Goal: Task Accomplishment & Management: Use online tool/utility

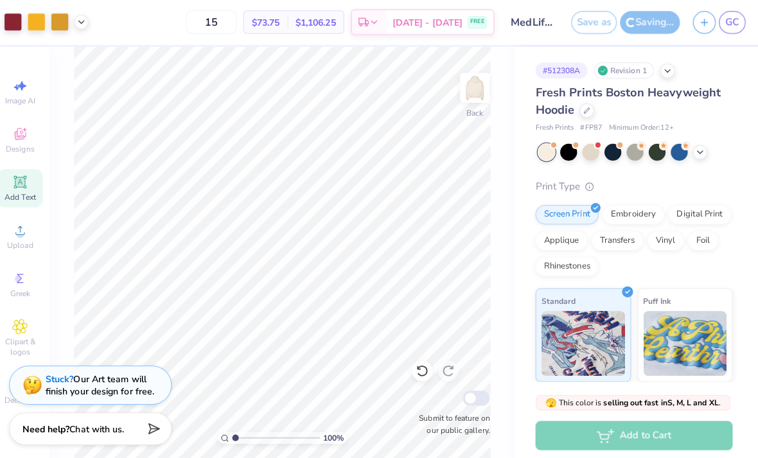
scroll to position [1, 9]
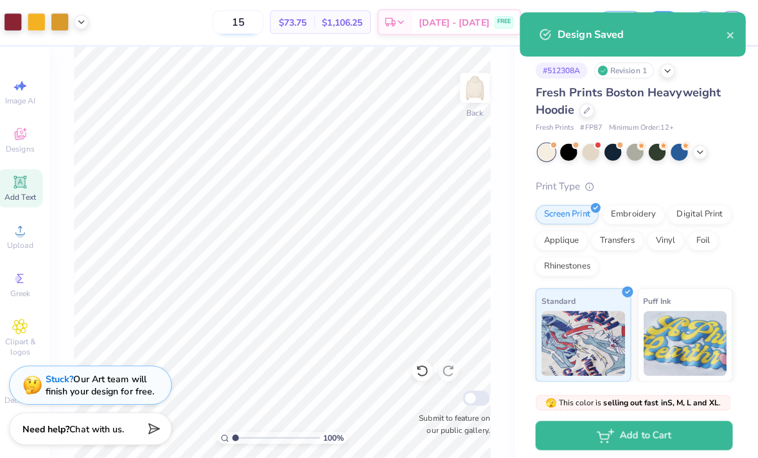
click at [255, 30] on input "15" at bounding box center [244, 22] width 50 height 23
type input "1"
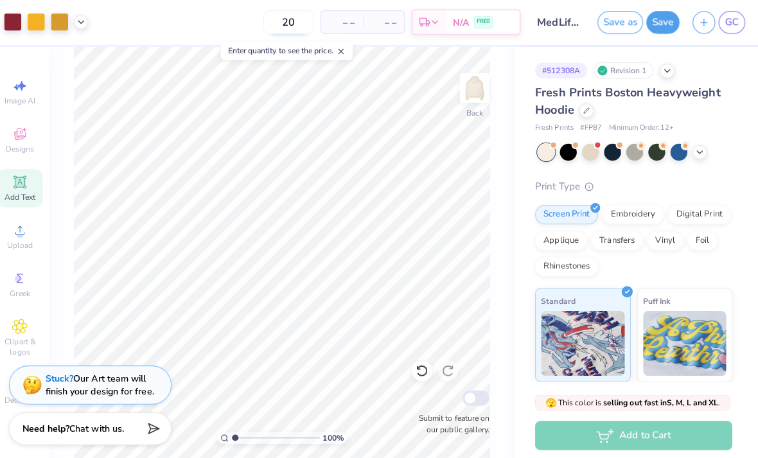
type input "20"
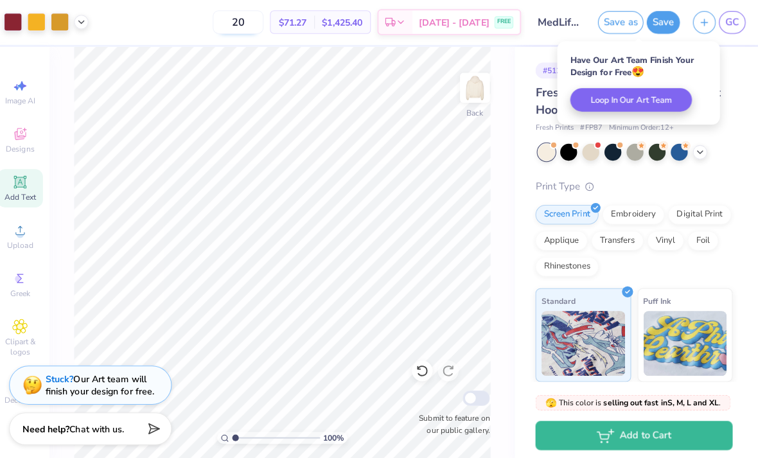
click at [262, 22] on input "20" at bounding box center [244, 22] width 50 height 23
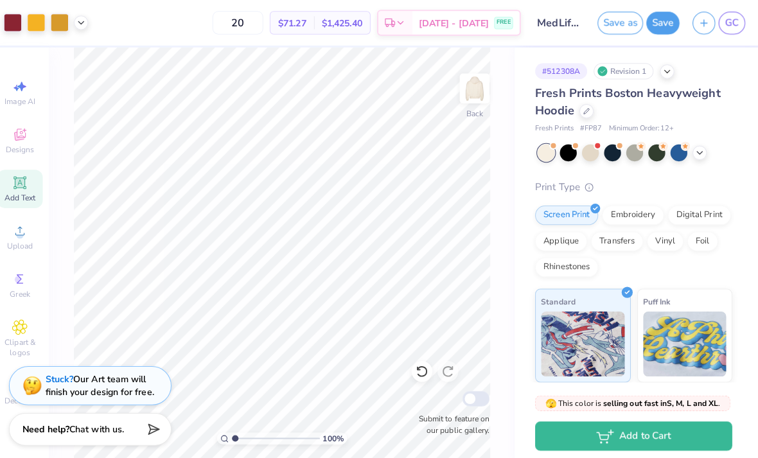
click at [19, 194] on span "Add Text" at bounding box center [28, 195] width 31 height 10
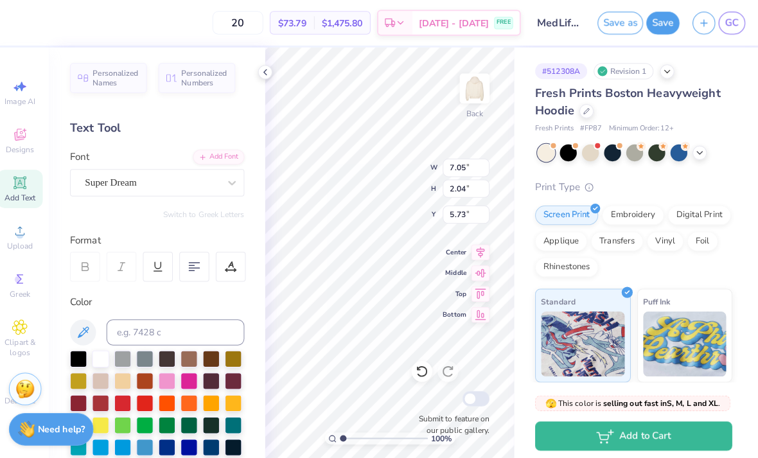
scroll to position [1, 1]
type textarea "T"
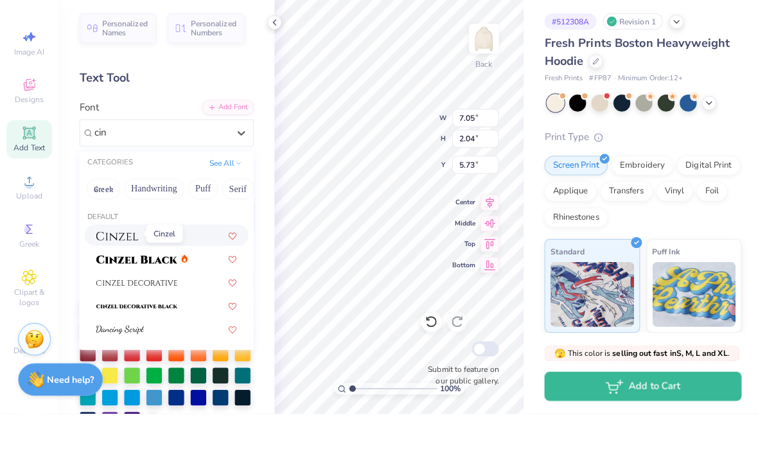
click at [132, 278] on img at bounding box center [116, 282] width 42 height 9
type input "cin"
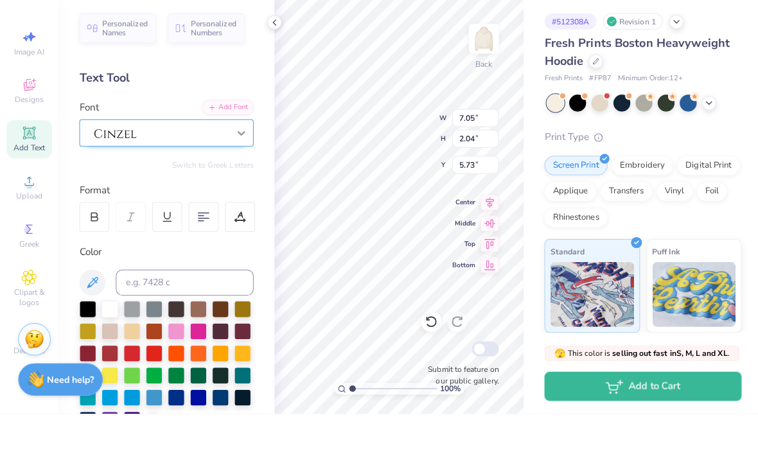
scroll to position [1, 3]
type textarea "COSTA RICA"
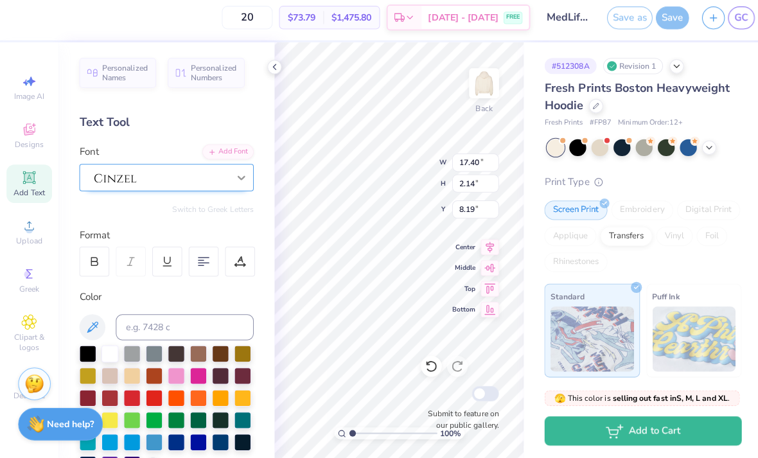
type input "10.16"
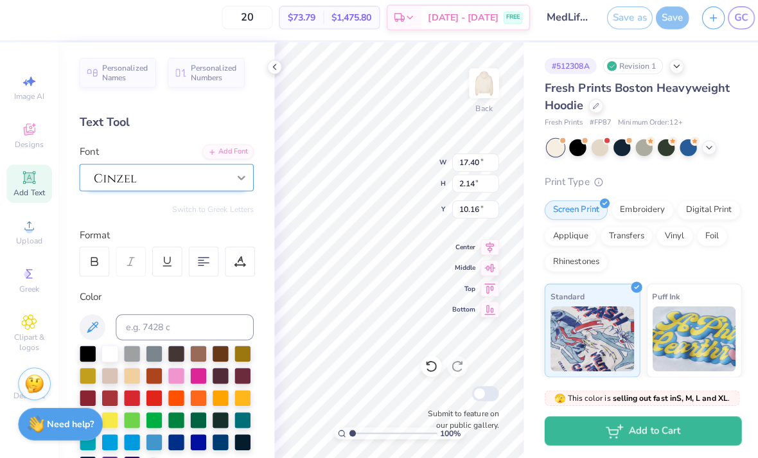
type input "8.16"
type input "1.00"
type input "9.74"
type input "5.86"
type input "0.72"
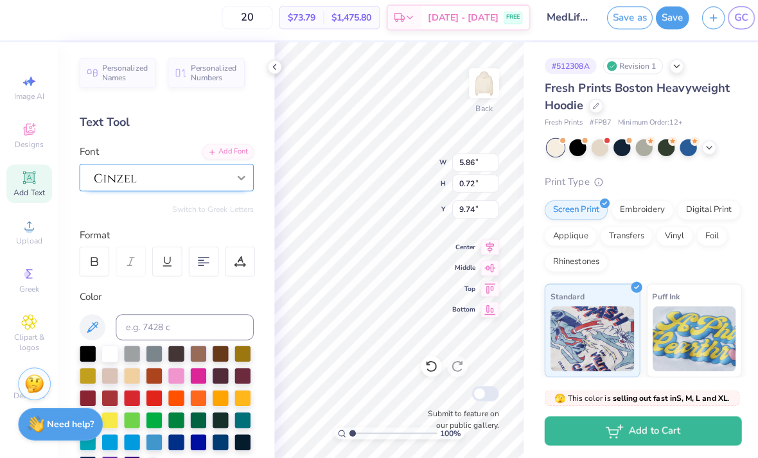
type input "9.98"
click at [89, 394] on div at bounding box center [86, 396] width 17 height 17
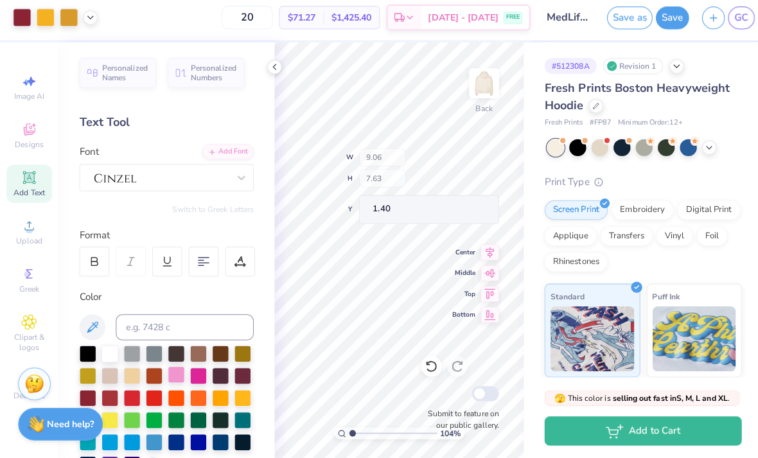
type input "1.04461052990074"
type input "9.06"
type input "7.63"
type input "1.40"
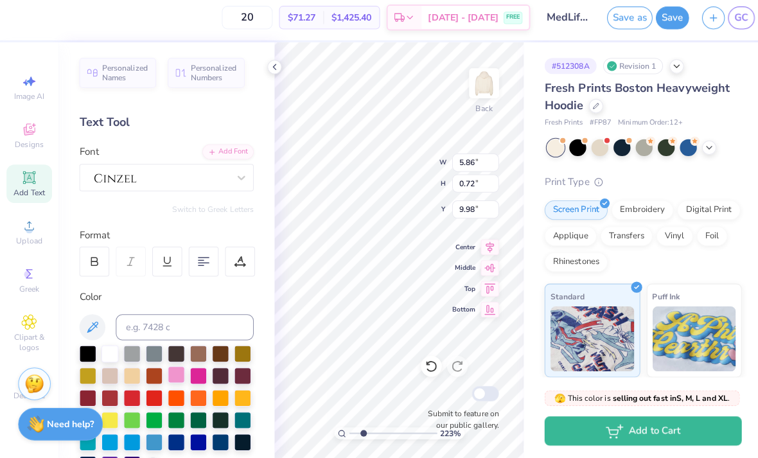
type input "2.22995876668892"
type input "9.39"
type input "2.22995876668892"
type input "3.36"
type input "0.41"
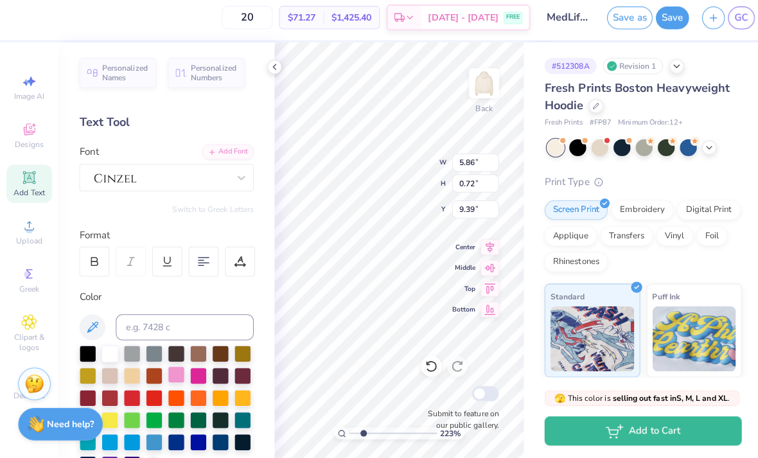
type input "9.70"
type input "2.22995876668892"
type input "9.38"
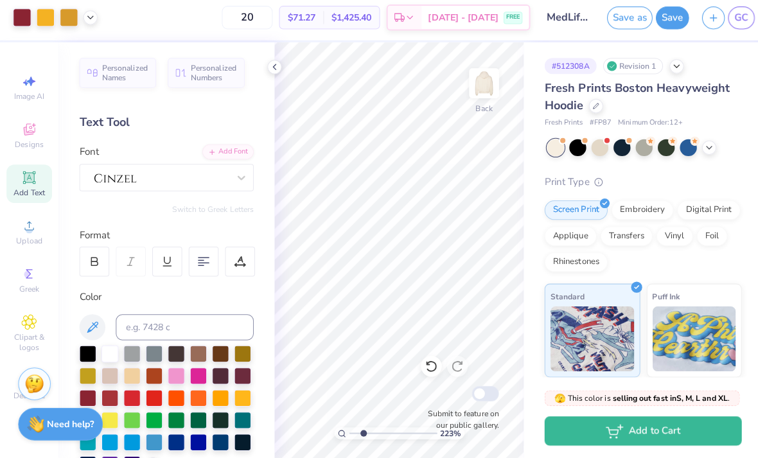
click at [25, 184] on icon at bounding box center [28, 180] width 15 height 15
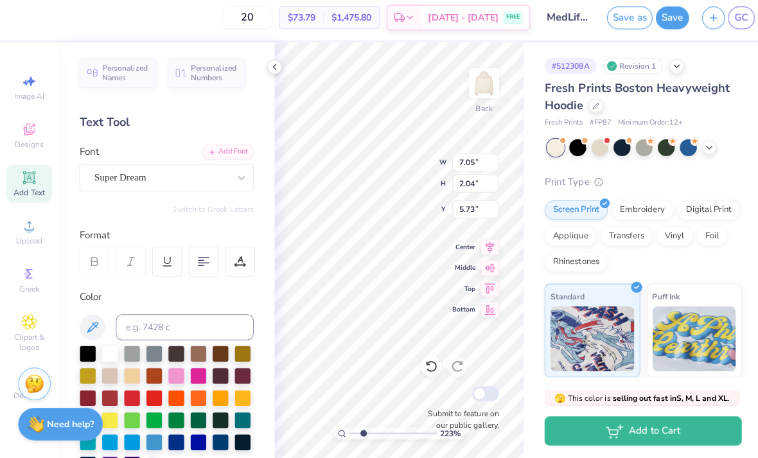
type input "2.22995876668892"
type textarea "TANZANIA"
type input "2.22995876668892"
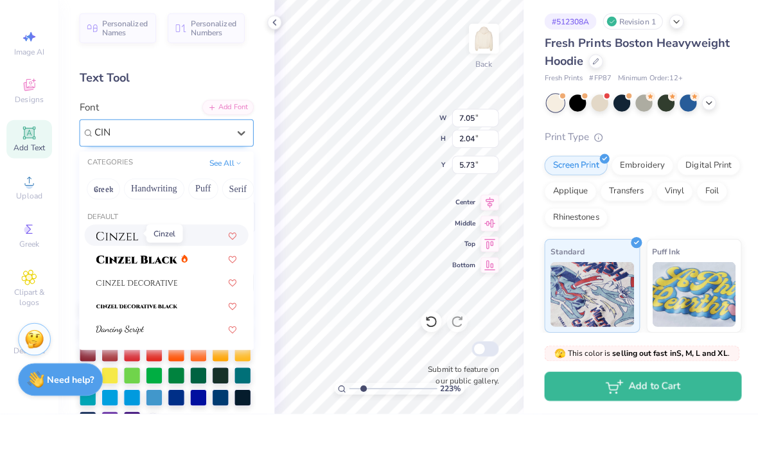
click at [137, 278] on img at bounding box center [116, 282] width 42 height 9
type input "CIN"
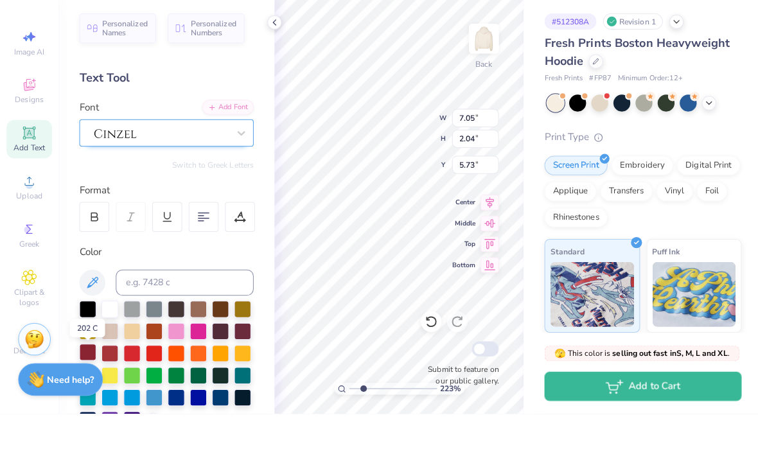
click at [87, 388] on div at bounding box center [86, 396] width 17 height 17
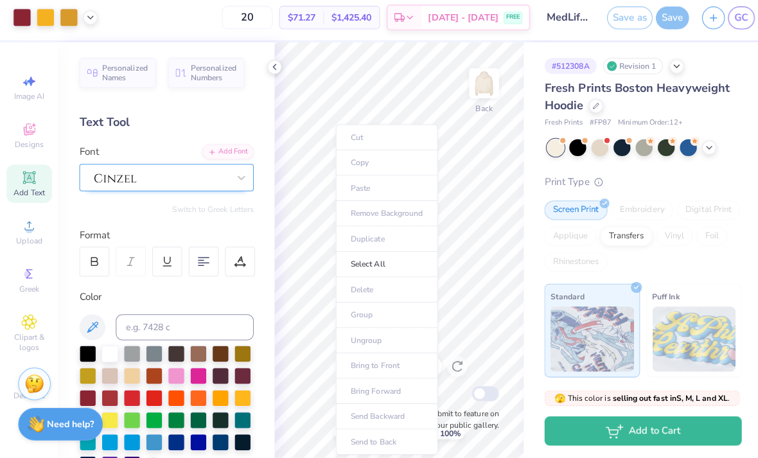
type input "1"
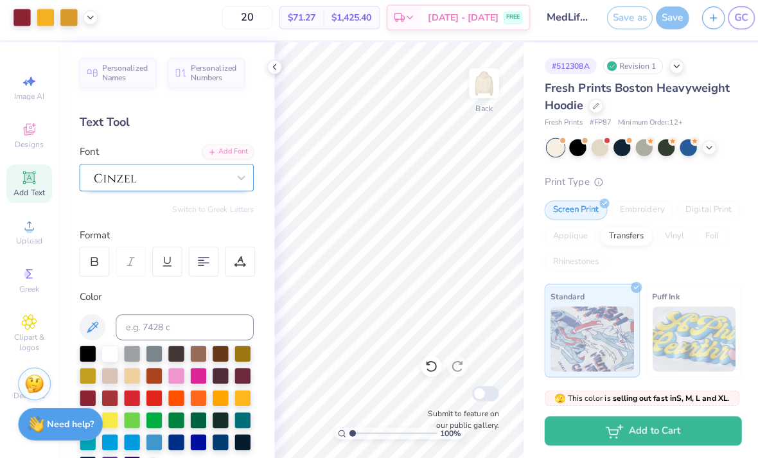
click at [35, 182] on icon at bounding box center [28, 180] width 15 height 15
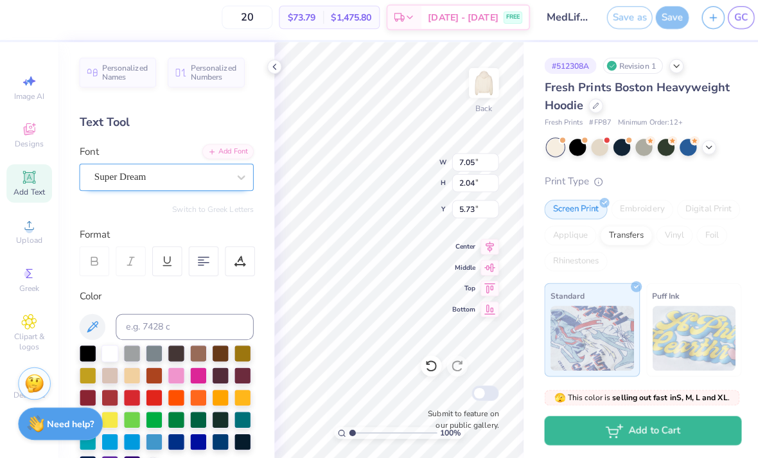
scroll to position [1, 1]
type textarea "C"
type textarea "PERU"
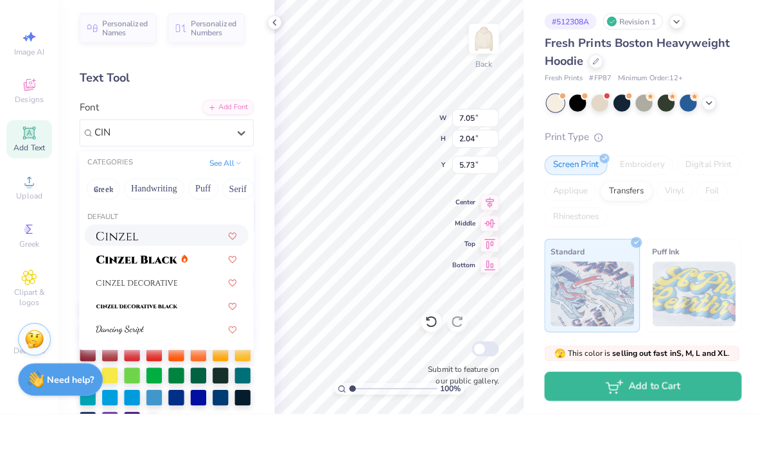
click at [135, 278] on img at bounding box center [116, 282] width 42 height 9
type input "CIN"
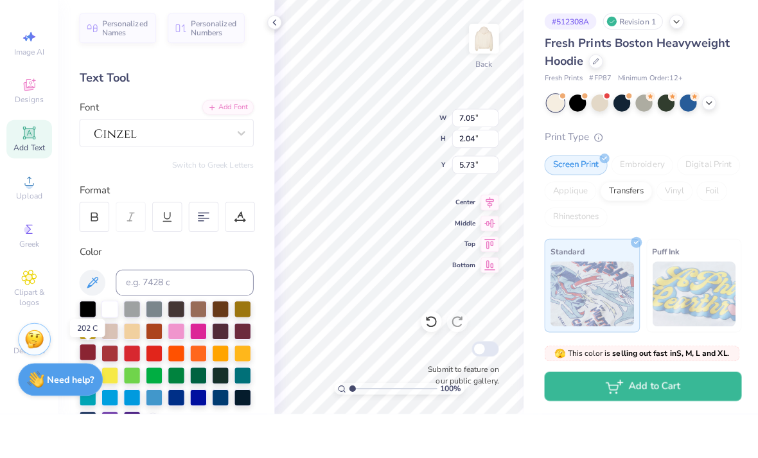
click at [89, 388] on div at bounding box center [86, 396] width 17 height 17
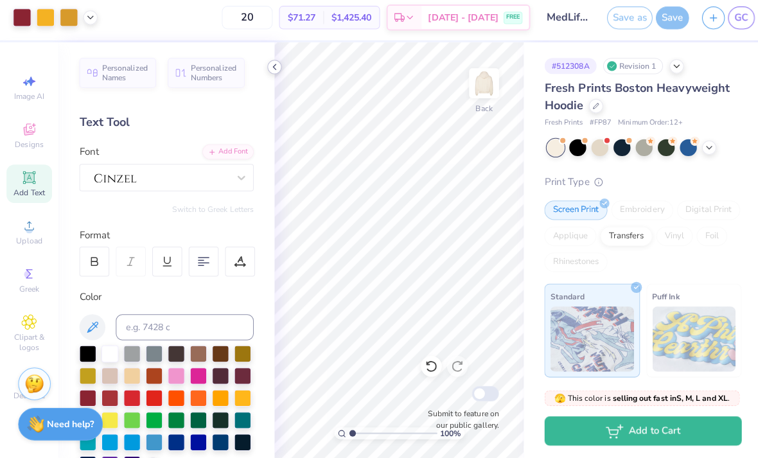
click at [266, 67] on icon at bounding box center [271, 71] width 10 height 10
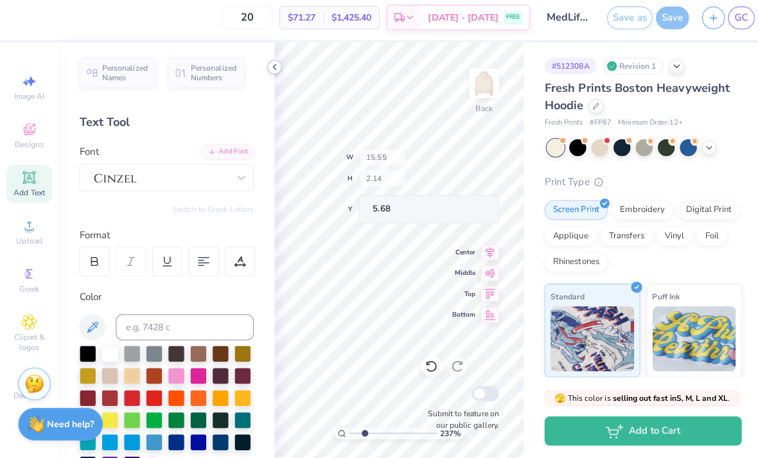
type input "2.37302549501686"
type input "7.56"
type input "1.04"
type input "2.37302549501686"
type input "4.65"
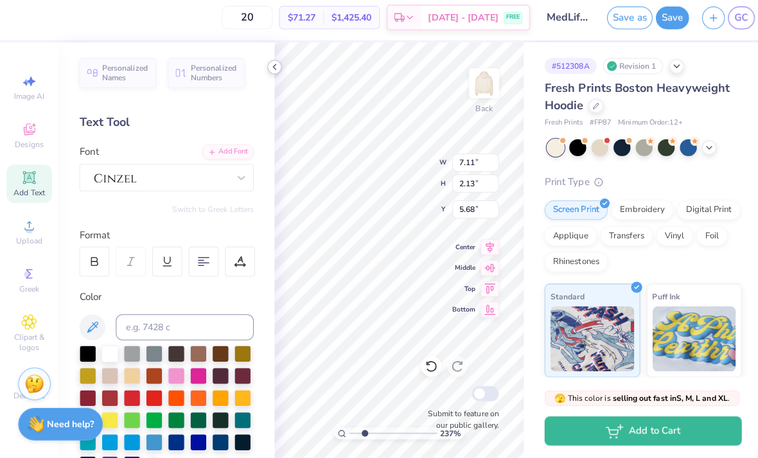
type input "1.39"
type input "2.37302549501686"
type input "10.23"
type input "2.37302549501686"
type input "1.87"
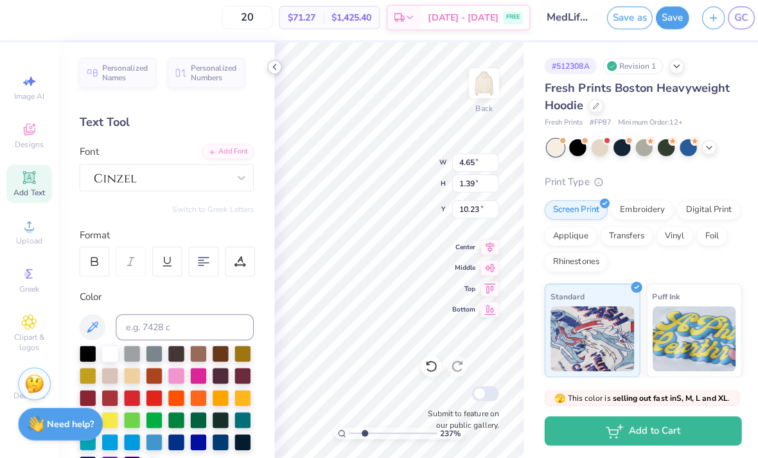
type input "0.56"
type input "2.37302549501686"
type input "8.19"
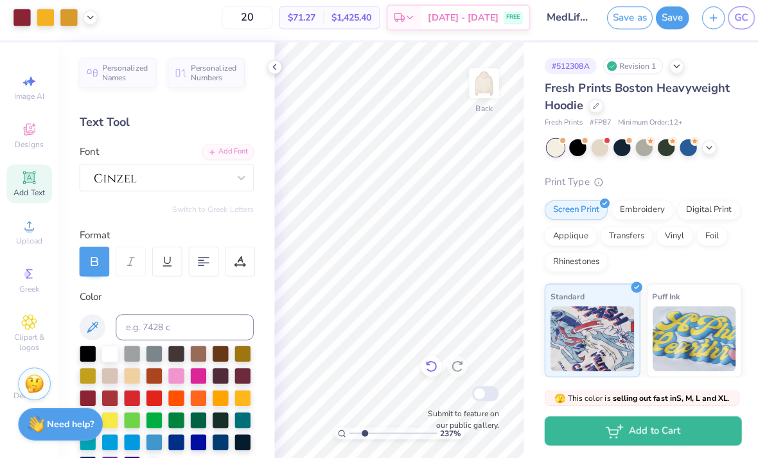
click at [423, 363] on icon at bounding box center [425, 366] width 13 height 13
type input "1.99583892224625"
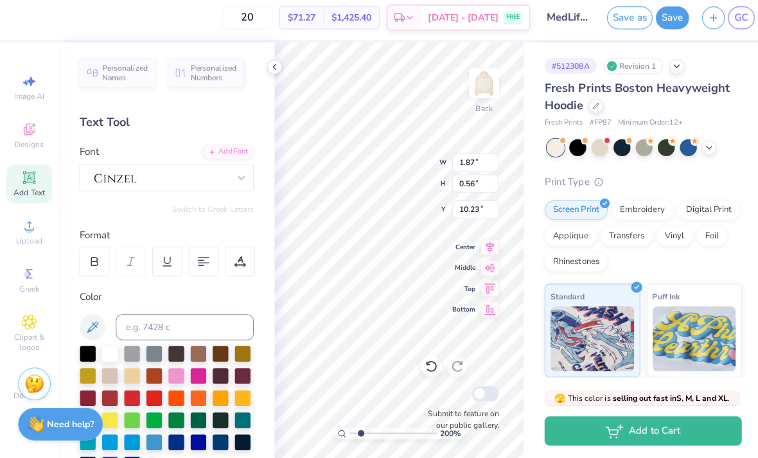
type input "9.30"
type input "1.23"
type input "0.37"
type input "9.50"
type input "1.71"
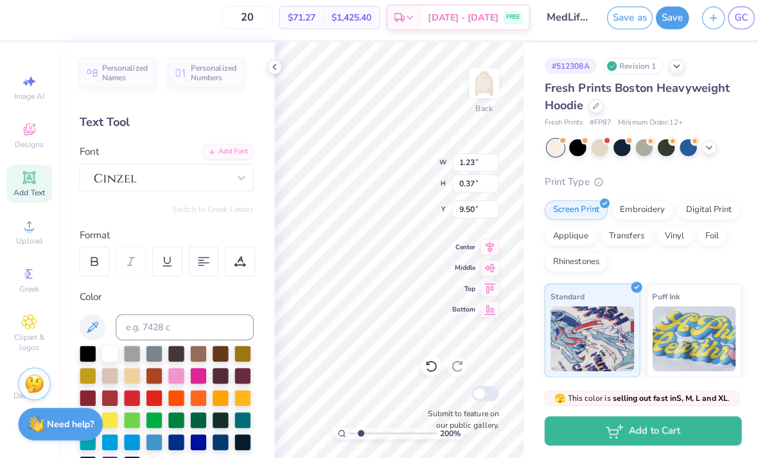
type input "0.51"
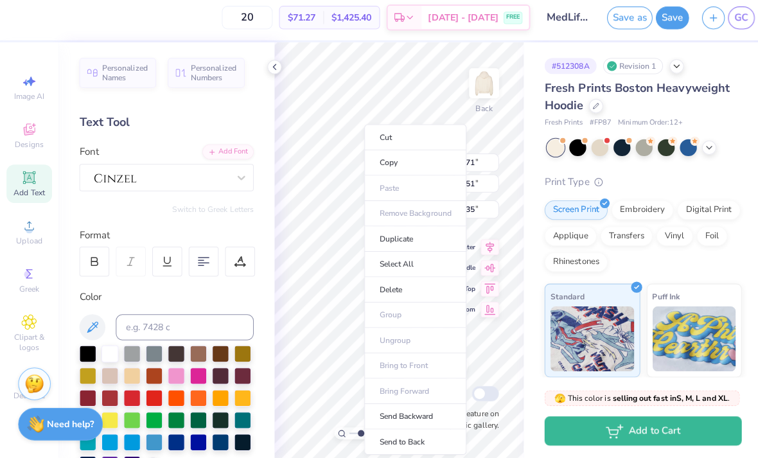
type input "9.53"
click at [372, 209] on ul "Cut Copy Paste Remove Background Duplicate Select All Delete Group Ungroup Brin…" at bounding box center [410, 291] width 101 height 326
type input "7.56"
type input "1.04"
type input "7.84"
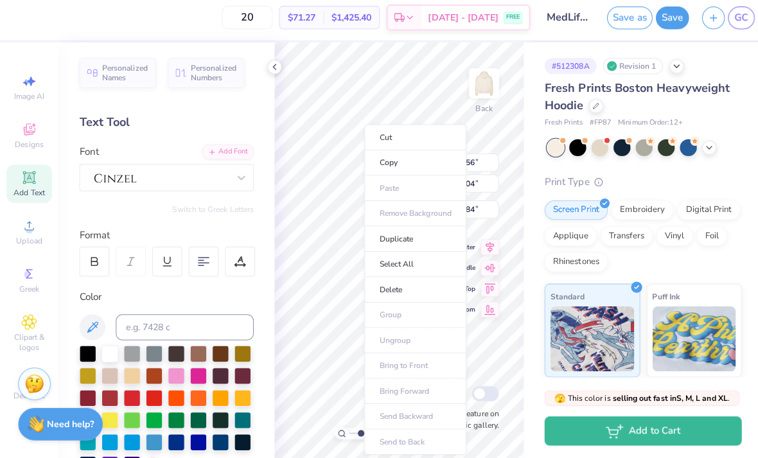
type input "5.02"
type input "0.69"
type input "8.19"
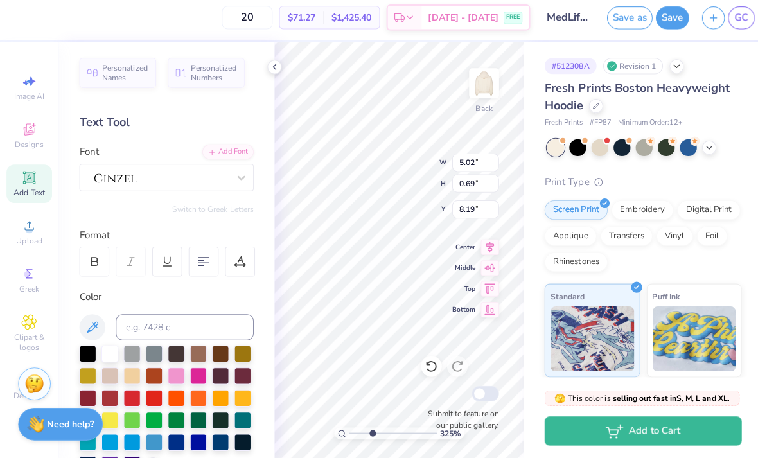
type input "3.2474026234734"
type input "3.74"
type input "0.51"
type input "8.37"
type input "3.2474026234734"
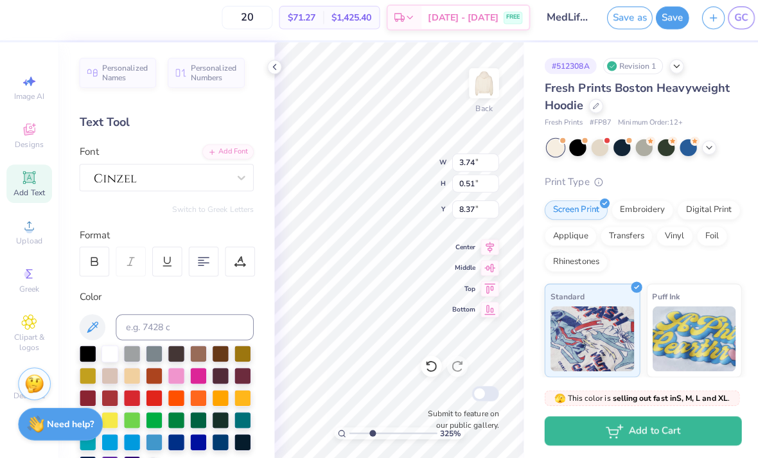
type input "9.53"
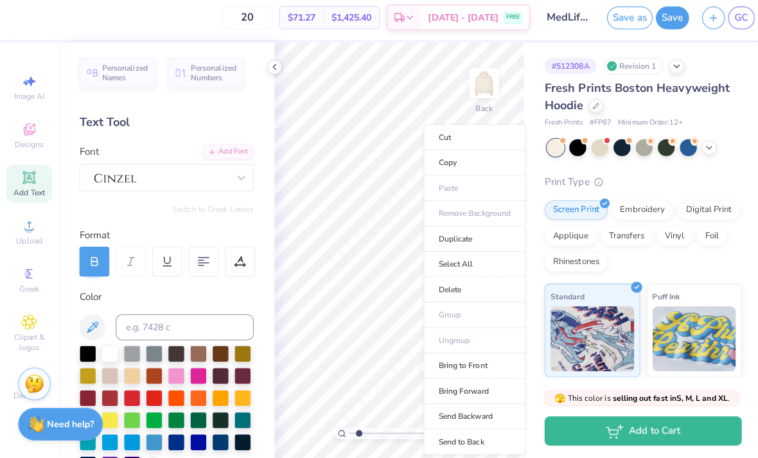
type input "1.73278979533205"
type input "7.06"
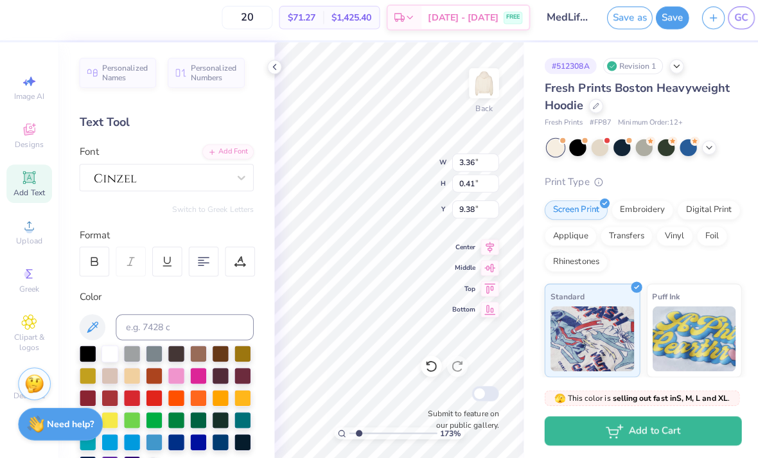
type input "1.73278979533205"
type input "9.12"
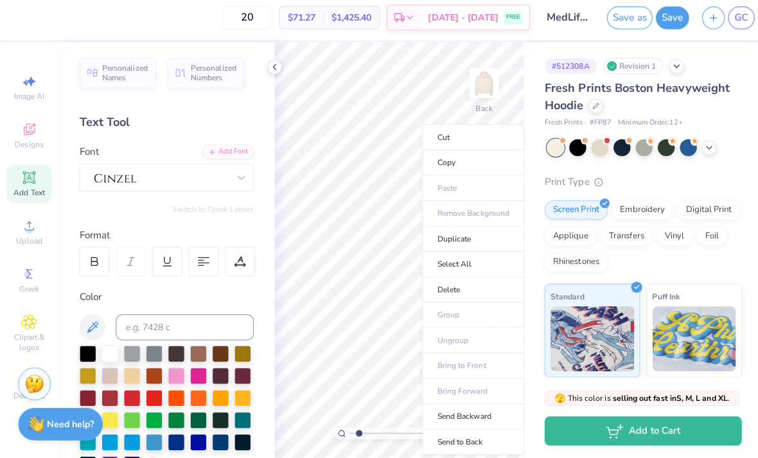
type input "1.73278979533205"
type input "1.53"
type input "0.46"
type input "9.59"
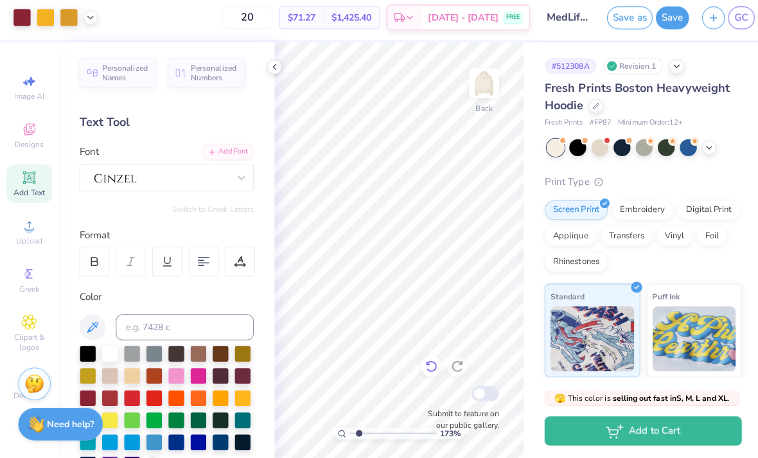
click at [427, 362] on icon at bounding box center [425, 366] width 13 height 13
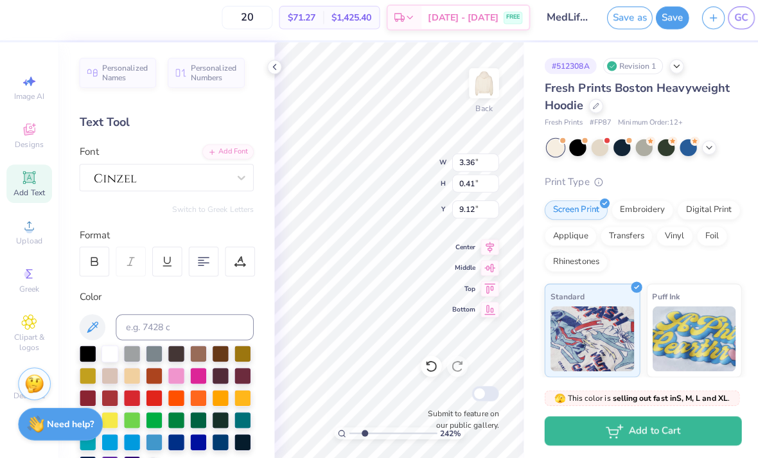
type input "2.41898354665245"
type input "3.85"
type input "0.47"
type input "2.41898354665245"
type input "1.29"
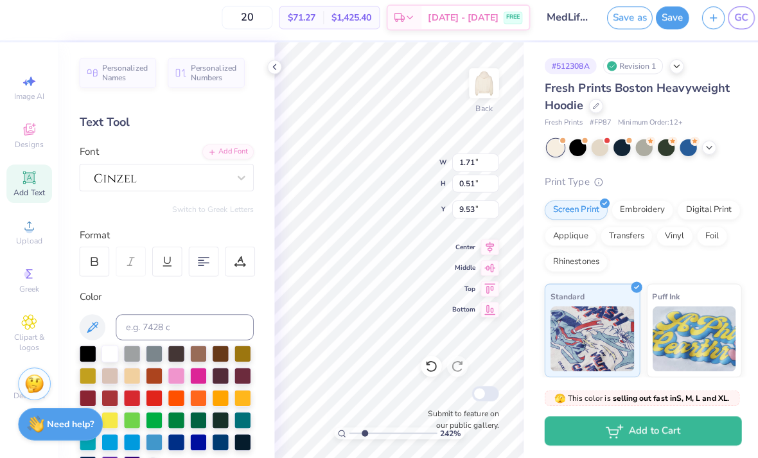
type input "0.39"
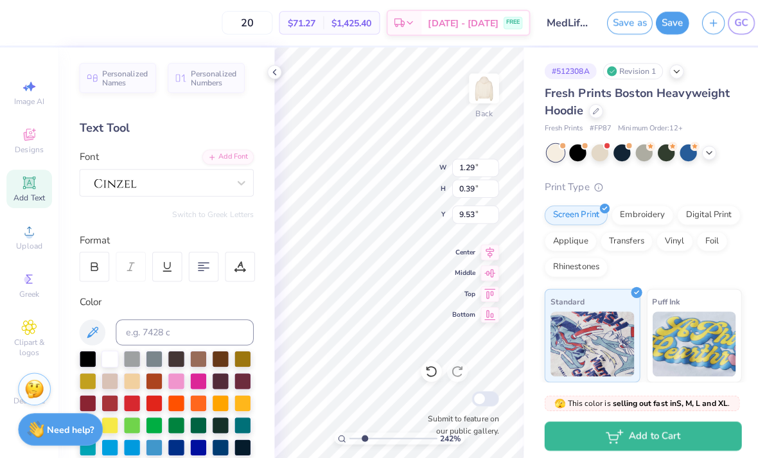
type input "2.41898354665245"
type input "9.06"
type input "7.63"
type input "1.40"
click at [423, 367] on icon at bounding box center [425, 366] width 13 height 13
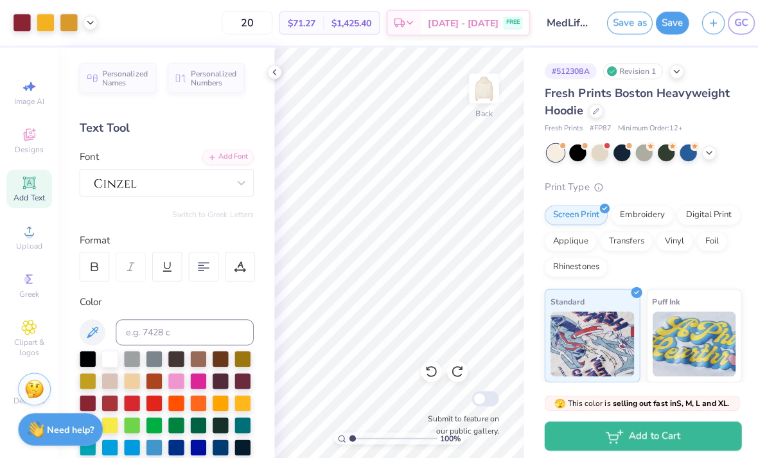
click at [266, 81] on div "Personalized Names Personalized Numbers Text Tool Add Font Font Switch to Greek…" at bounding box center [164, 252] width 213 height 411
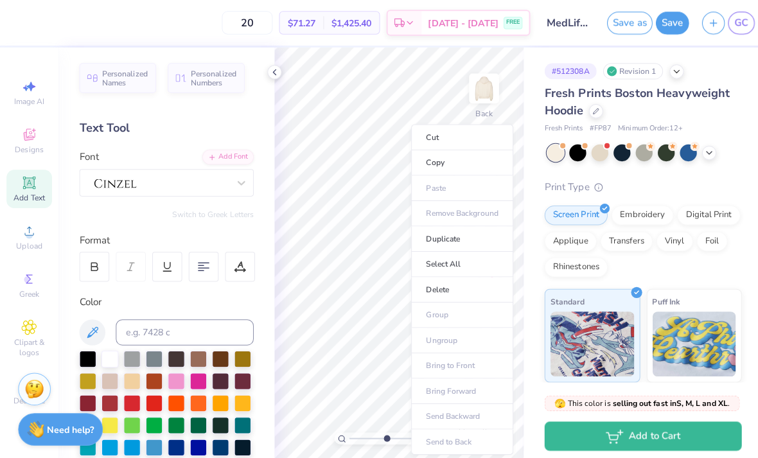
type input "4.83973024465149"
type input "1.49"
type input "0.45"
type input "9.47"
type input "4.83973024465149"
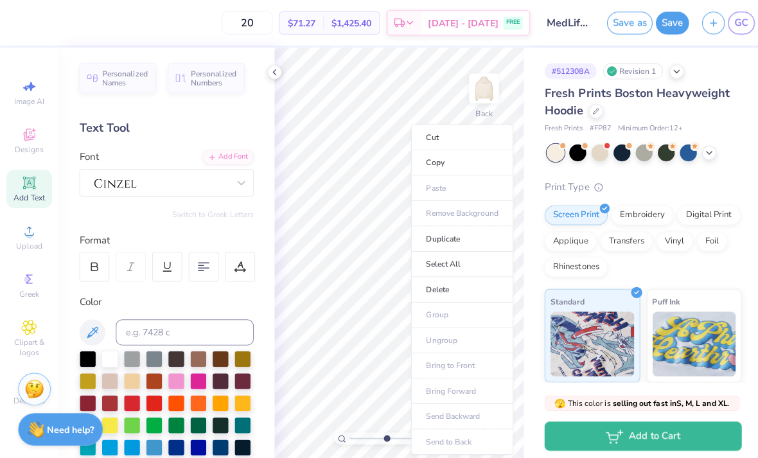
type input "9.15"
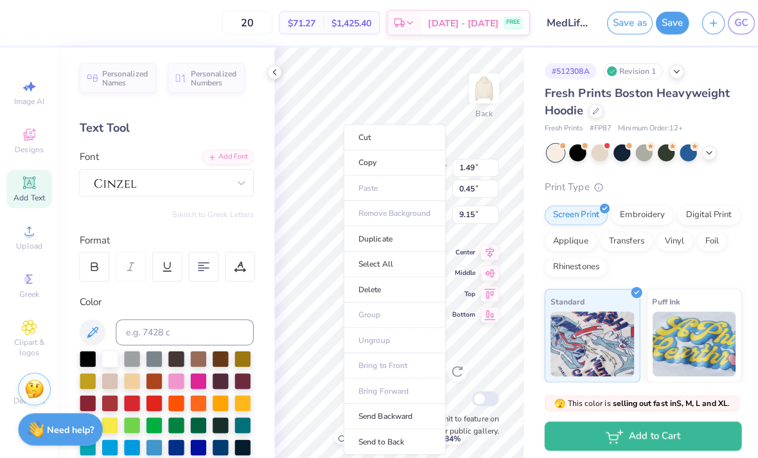
type input "4.83973024465149"
type input "1.53"
type input "0.46"
type input "9.13"
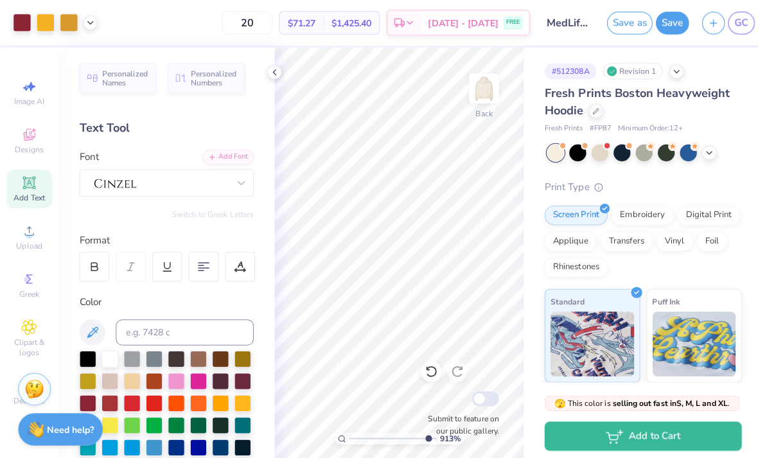
type input "9.515520636093"
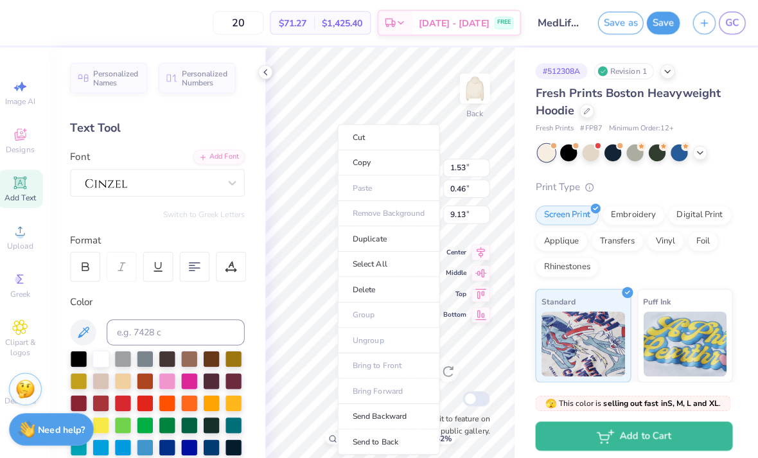
type input "1.61"
type input "0.48"
type input "9.11"
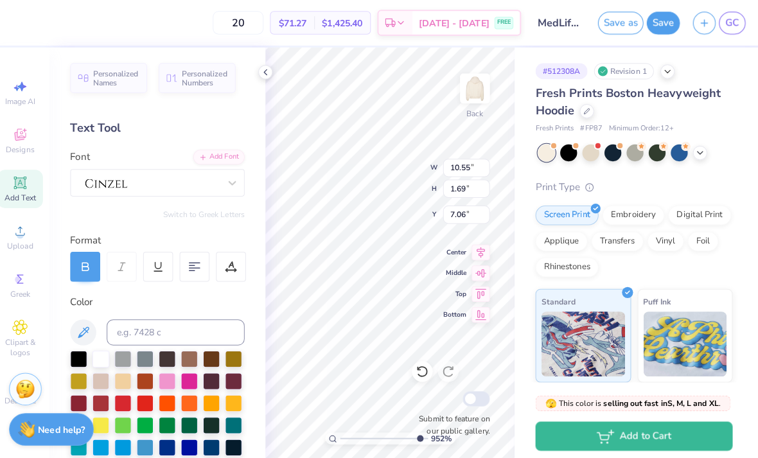
type input "7.16"
type input "3.77401372606344"
type input "9.12"
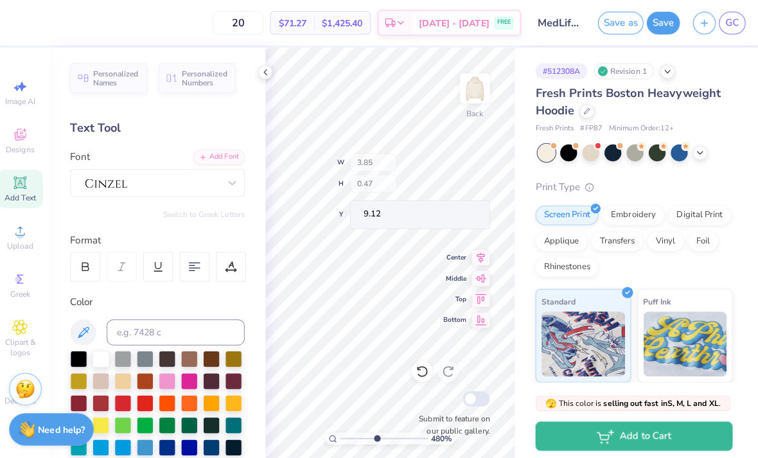
type input "4.80128564901364"
type input "9.13"
type input "2.72994992470149"
type input "9.12"
type input "4.82519252005767"
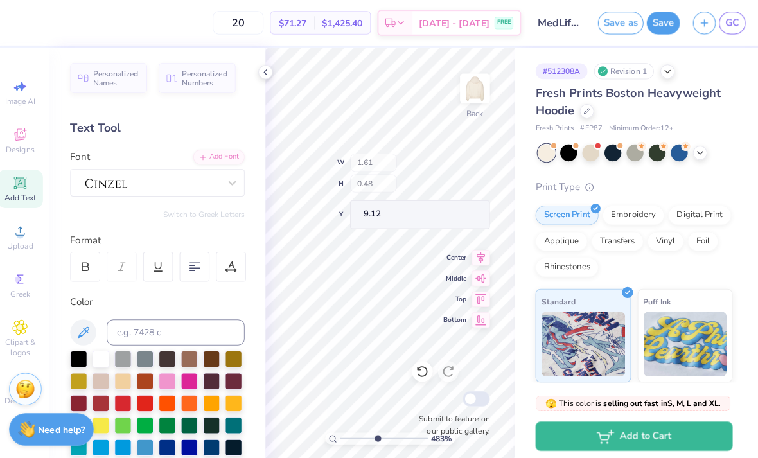
type input "9.15"
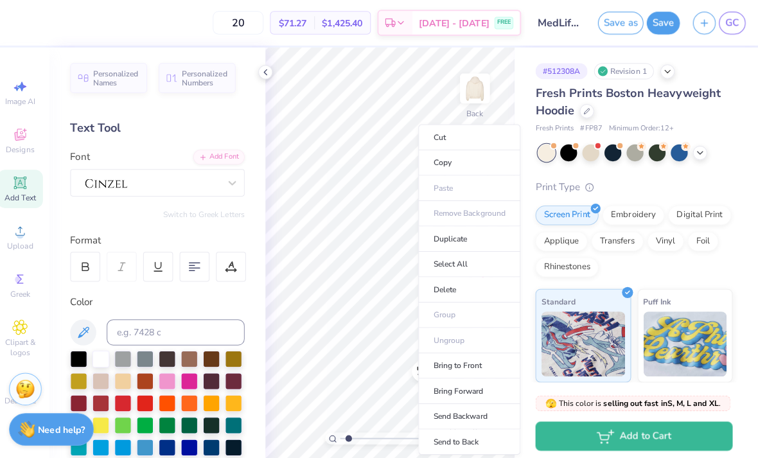
type input "1.59533922995694"
type input "9.15"
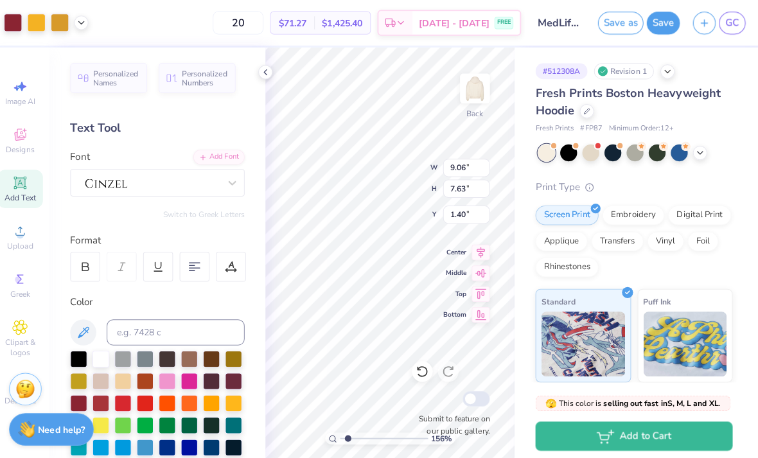
type input "1.56343290246278"
type input "1.52"
type input "1.56343290246278"
type input "9.59"
type input "8.08"
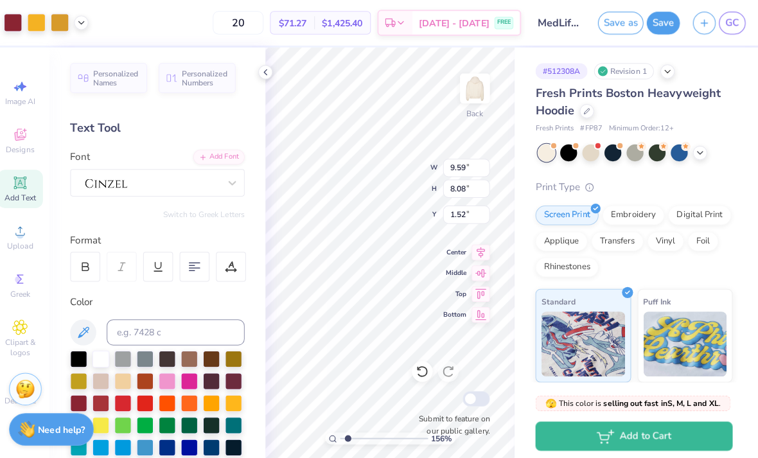
type input "1.56343290246278"
type input "1.56"
type input "1.37423908880052"
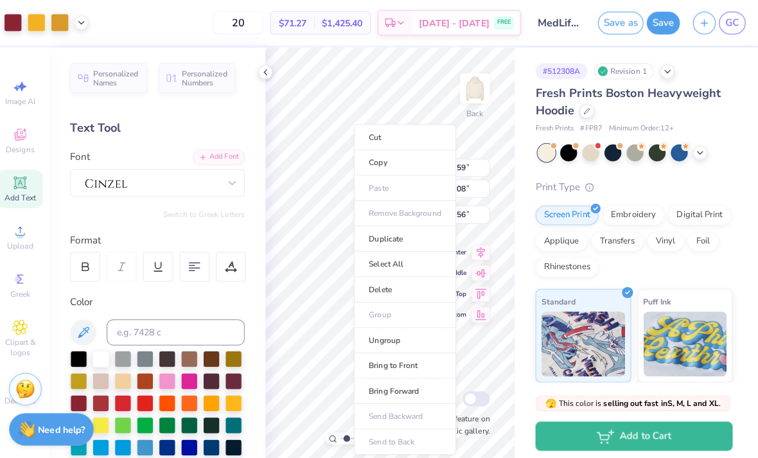
type input "1.31"
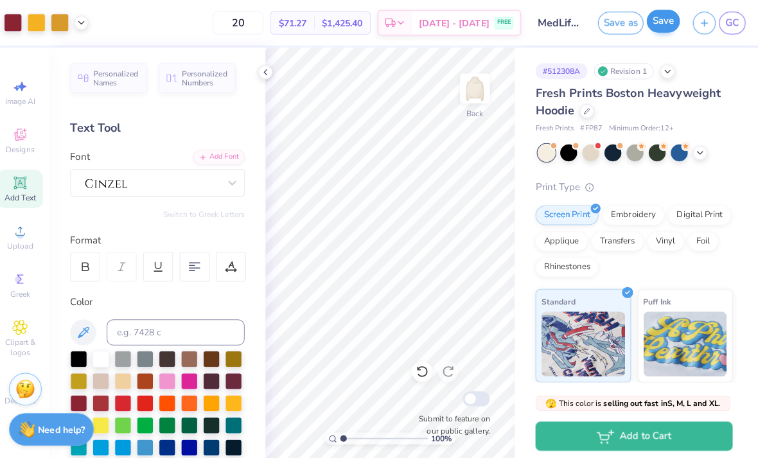
click at [652, 23] on button "Save" at bounding box center [663, 21] width 33 height 22
type input "2.20376563062311"
type input "9.97"
type input "8.40"
type input "0.99"
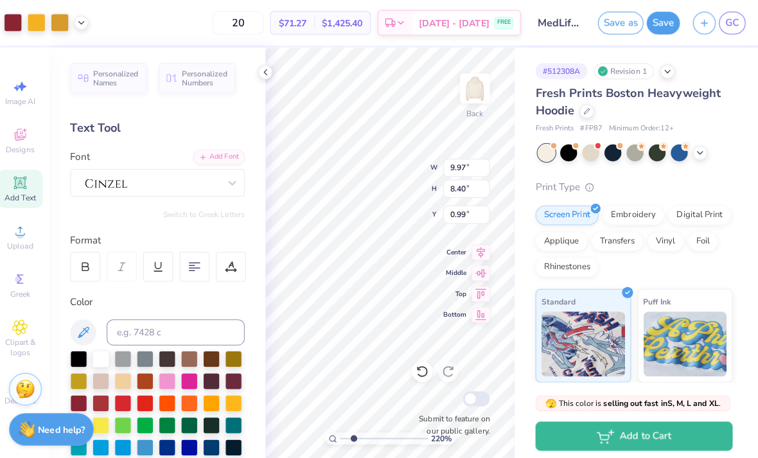
type input "2.20376563062311"
type input "1.23"
click at [651, 28] on button "Save" at bounding box center [663, 21] width 33 height 22
type input "1.67327495890749"
type input "9.63"
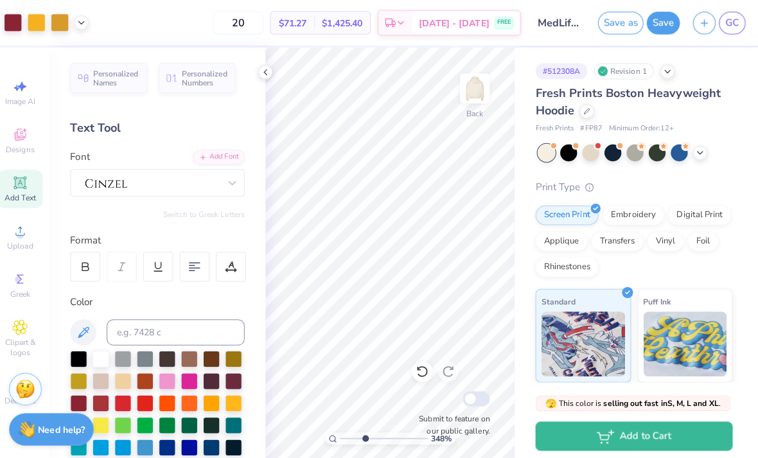
click at [701, 270] on div "Screen Print Embroidery Digital Print Applique Transfers Vinyl Foil Rhinestones" at bounding box center [634, 238] width 195 height 71
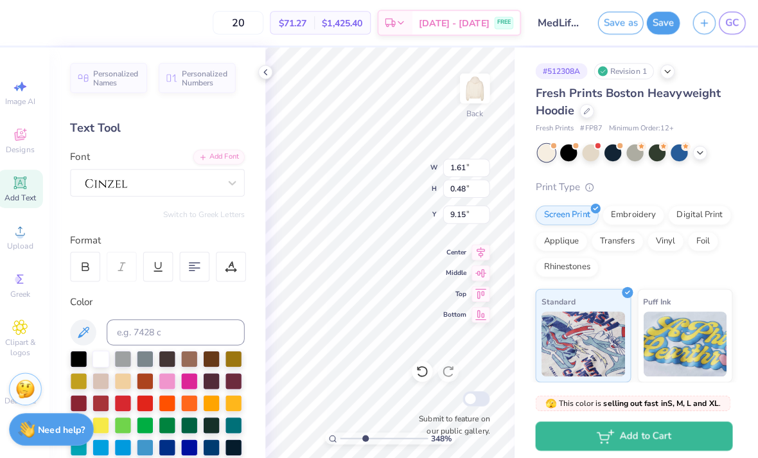
type input "3.47816796380907"
type input "9.67"
type input "3.47816796380907"
type input "9.67"
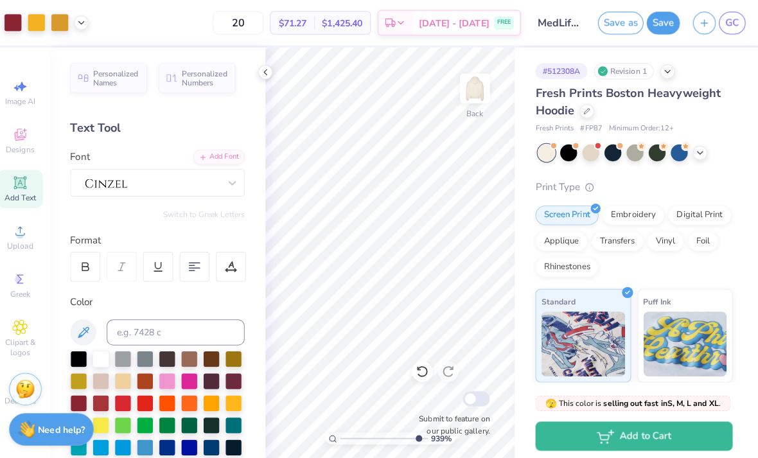
type input "10"
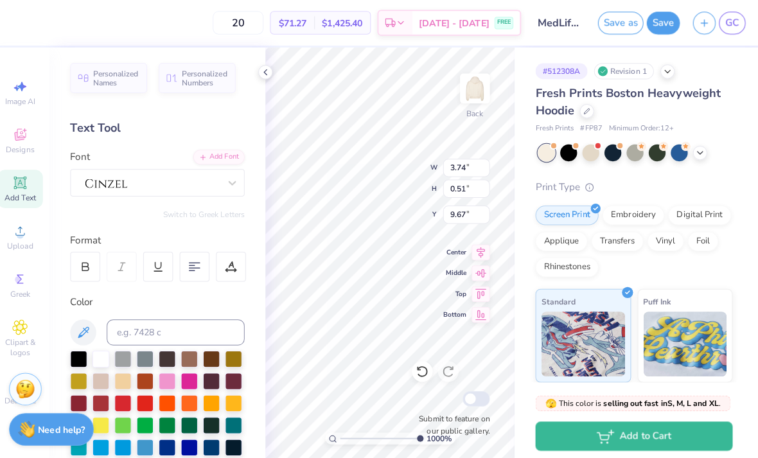
type input "9.70"
type input "3.67"
type input "0.50"
type input "9.64"
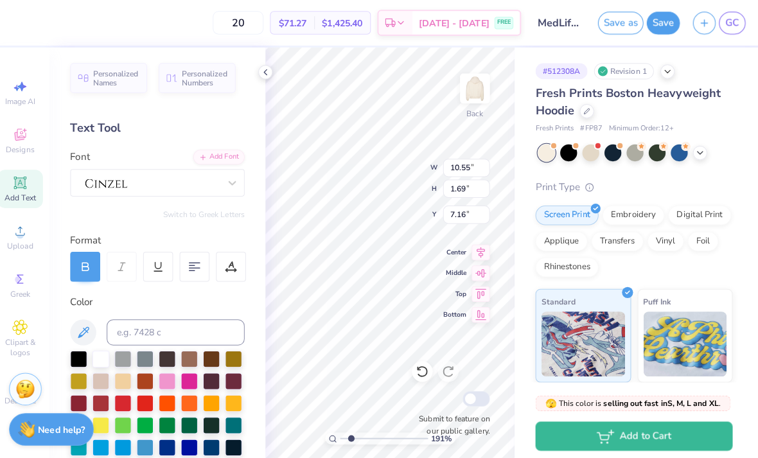
type input "1.90869524575706"
type input "7.60"
type input "1.27426745487606"
type input "1.50"
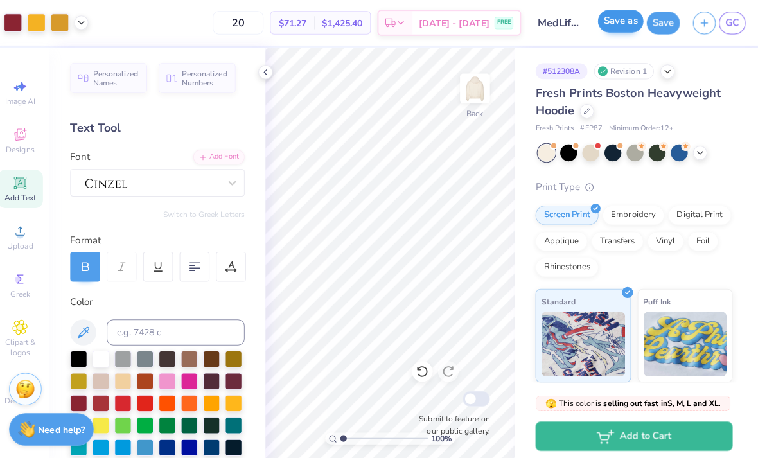
click at [609, 28] on button "Save as" at bounding box center [621, 21] width 45 height 22
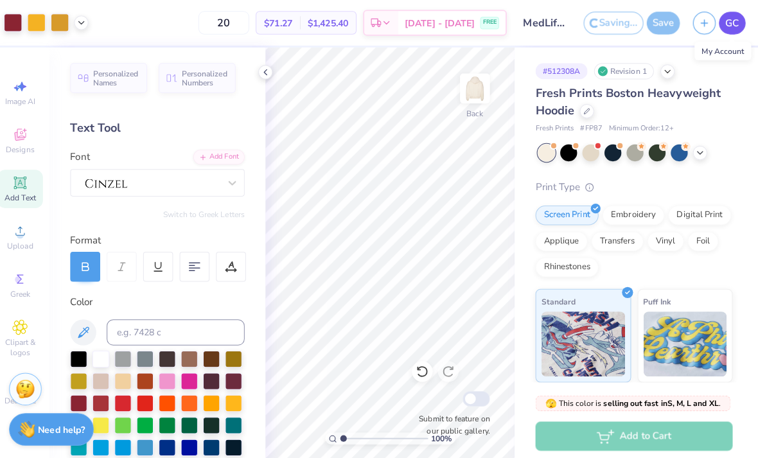
click at [725, 26] on span "GC" at bounding box center [731, 22] width 13 height 15
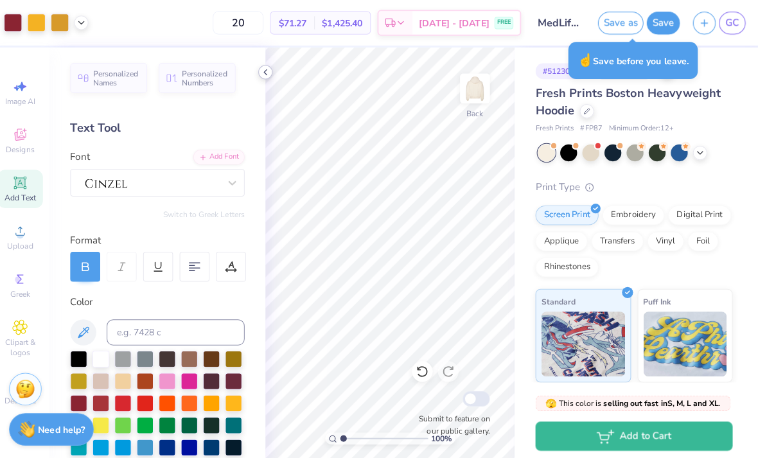
click at [270, 69] on polyline at bounding box center [271, 71] width 3 height 5
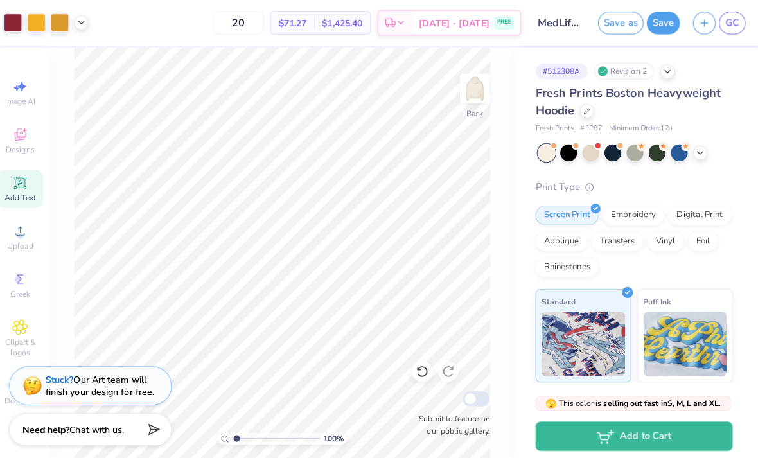
type input "1"
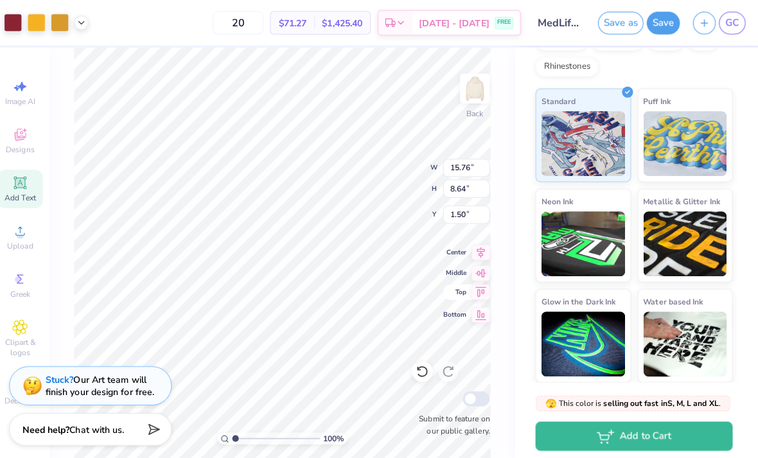
scroll to position [197, 0]
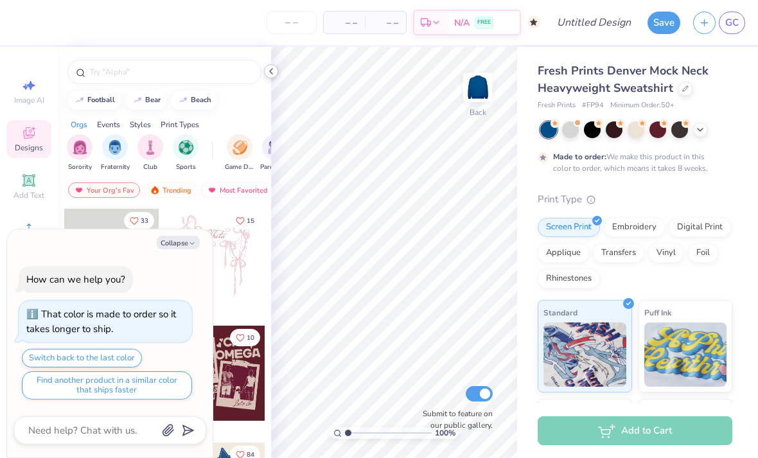
click at [273, 69] on icon at bounding box center [271, 71] width 10 height 10
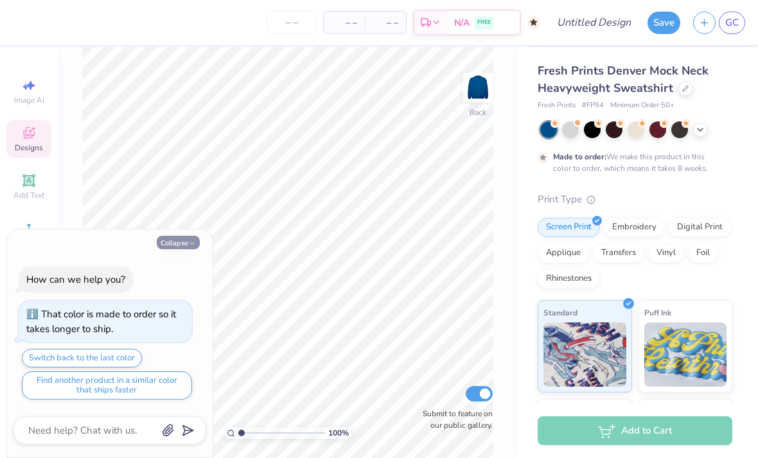
click at [173, 238] on button "Collapse" at bounding box center [178, 242] width 43 height 13
type textarea "x"
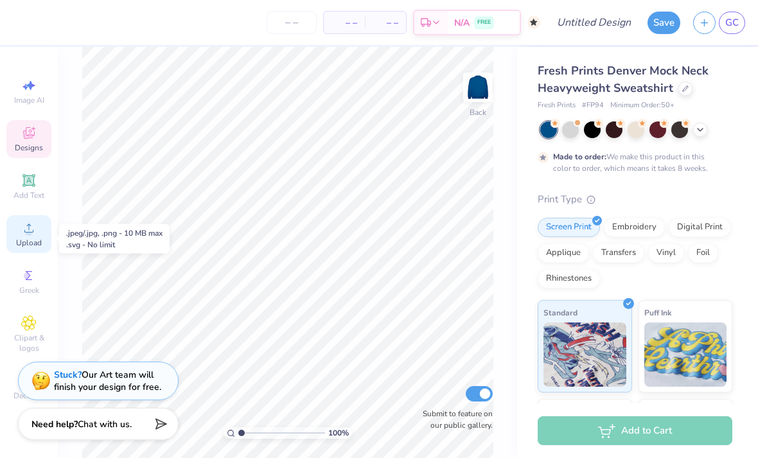
click at [26, 241] on div "Upload" at bounding box center [28, 234] width 45 height 38
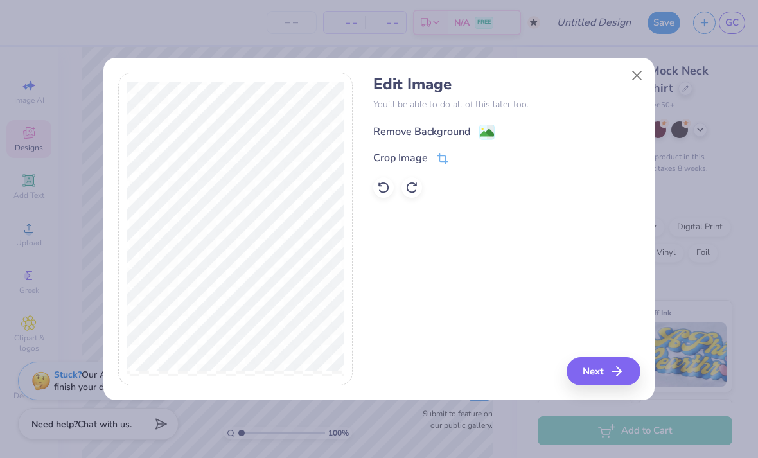
click at [444, 125] on div "Remove Background" at bounding box center [421, 131] width 97 height 15
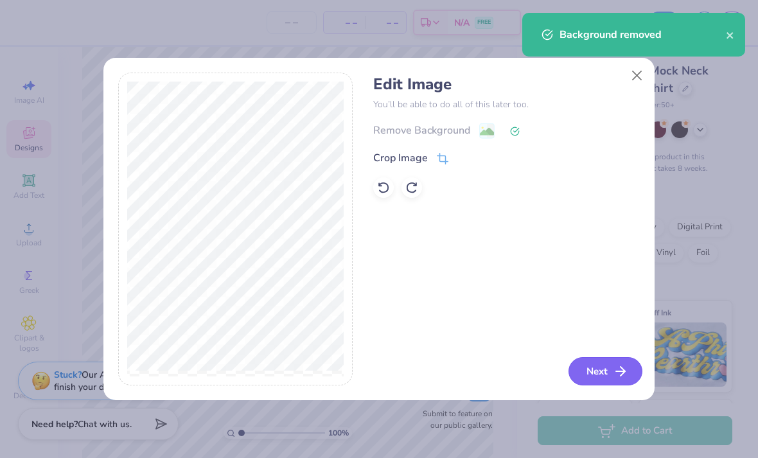
click at [584, 372] on button "Next" at bounding box center [605, 371] width 74 height 28
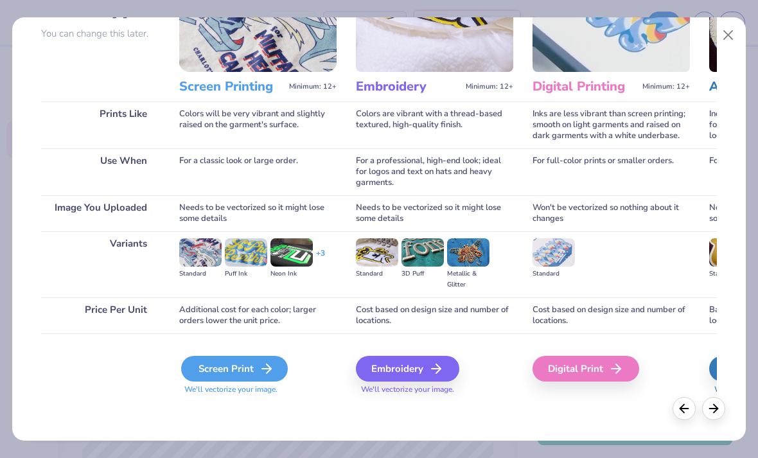
scroll to position [118, 0]
click at [207, 370] on div "Screen Print" at bounding box center [234, 369] width 107 height 26
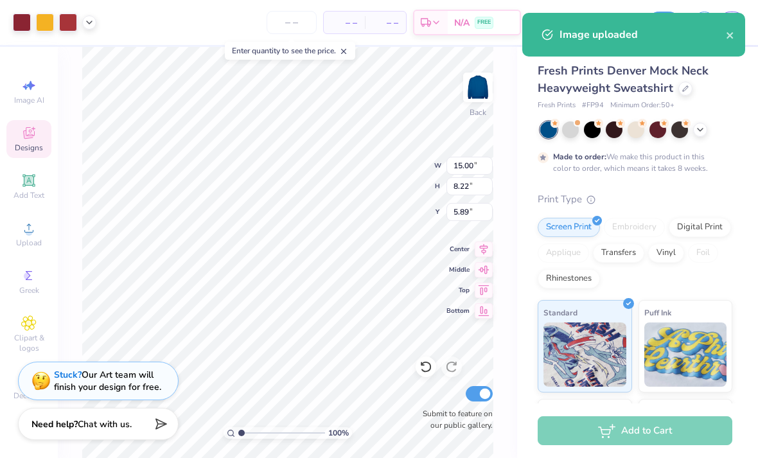
type input "0.92"
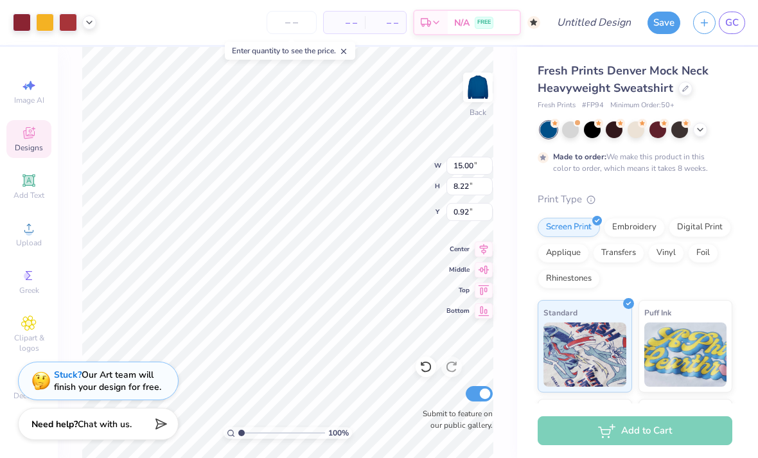
type input "11.99"
type input "6.58"
type input "0.50"
type input "13.82"
type input "7.58"
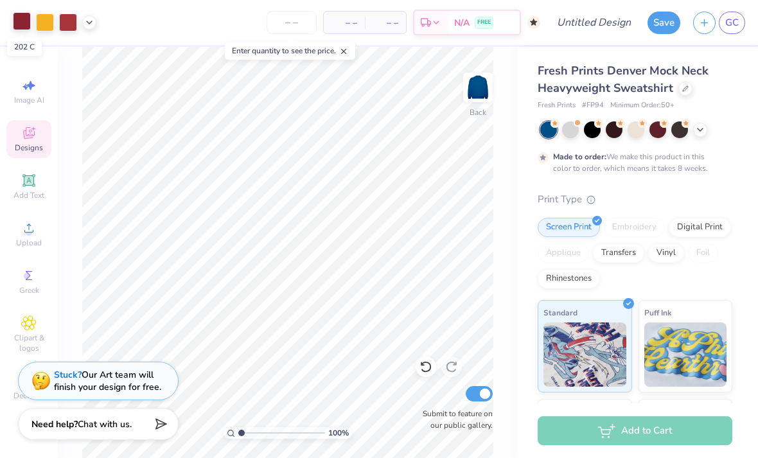
click at [24, 22] on div at bounding box center [22, 21] width 18 height 18
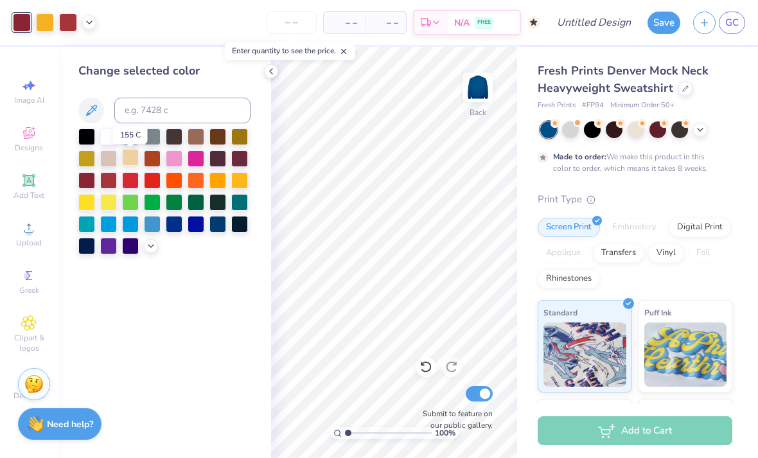
click at [131, 162] on div at bounding box center [130, 157] width 17 height 17
click at [107, 142] on div at bounding box center [108, 135] width 17 height 17
click at [151, 250] on icon at bounding box center [151, 244] width 10 height 10
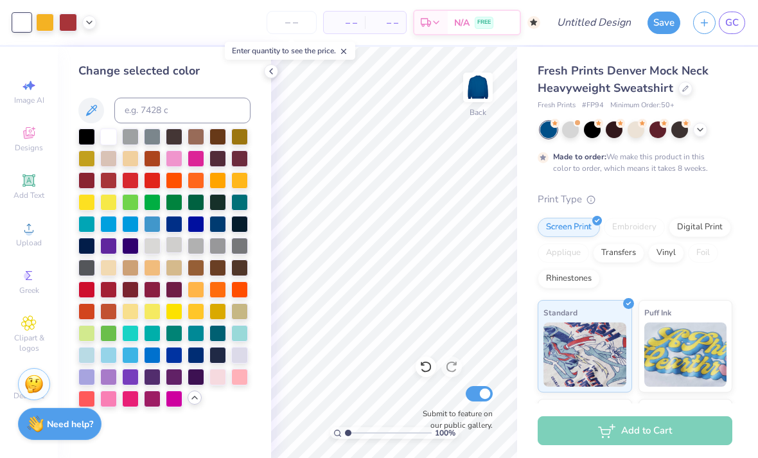
click at [168, 250] on div at bounding box center [174, 244] width 17 height 17
click at [157, 248] on div at bounding box center [152, 244] width 17 height 17
click at [151, 245] on div at bounding box center [152, 244] width 17 height 17
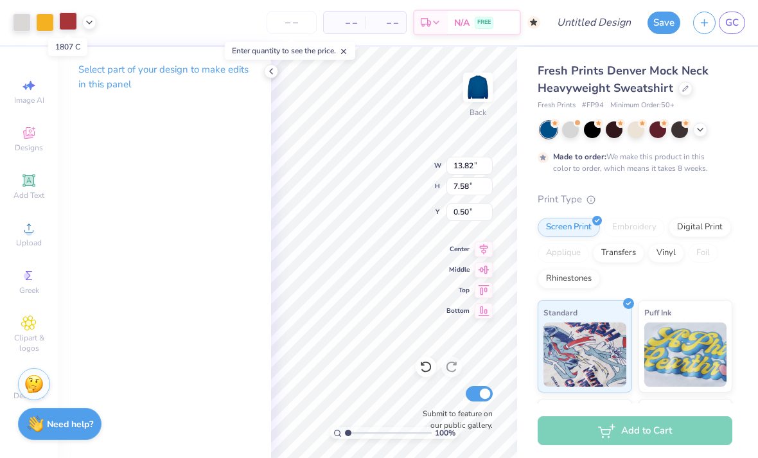
click at [76, 26] on div at bounding box center [68, 21] width 18 height 18
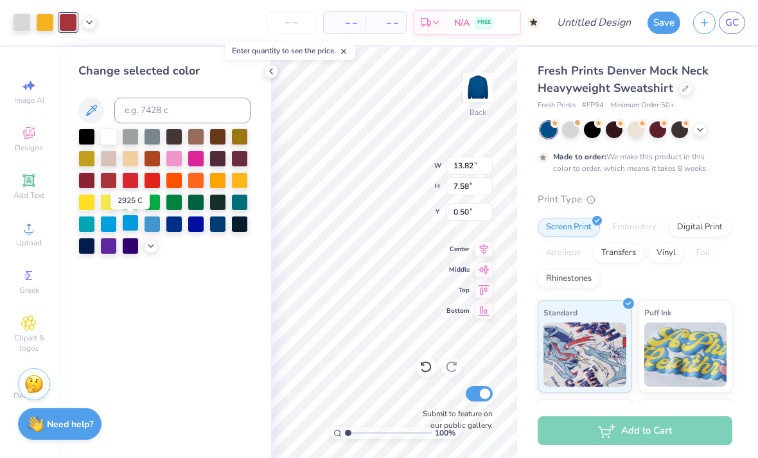
click at [129, 229] on div at bounding box center [130, 222] width 17 height 17
click at [178, 229] on div at bounding box center [174, 222] width 17 height 17
click at [153, 227] on div at bounding box center [152, 222] width 17 height 17
click at [151, 246] on polyline at bounding box center [150, 244] width 5 height 3
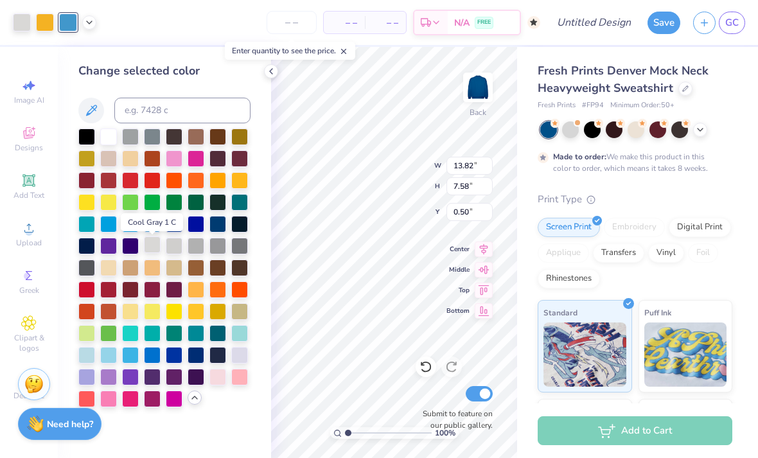
click at [152, 249] on div at bounding box center [152, 244] width 17 height 17
click at [150, 228] on div at bounding box center [152, 222] width 17 height 17
click at [149, 228] on div at bounding box center [152, 222] width 17 height 17
click at [111, 236] on div at bounding box center [164, 267] width 172 height 279
click at [107, 225] on div at bounding box center [108, 222] width 17 height 17
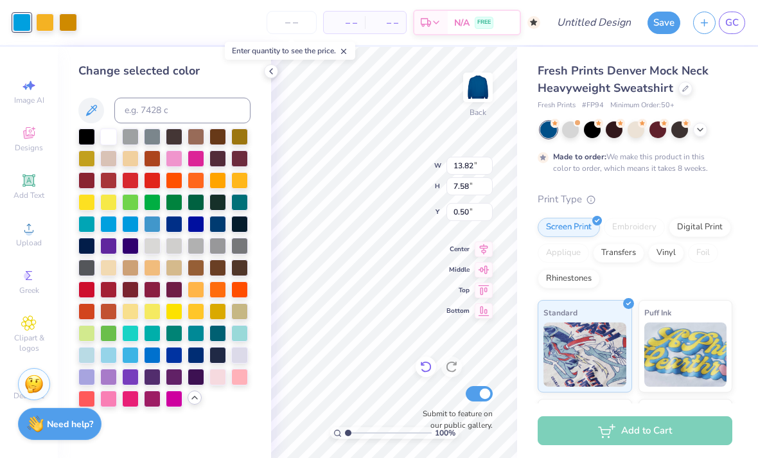
click at [426, 366] on icon at bounding box center [425, 366] width 13 height 13
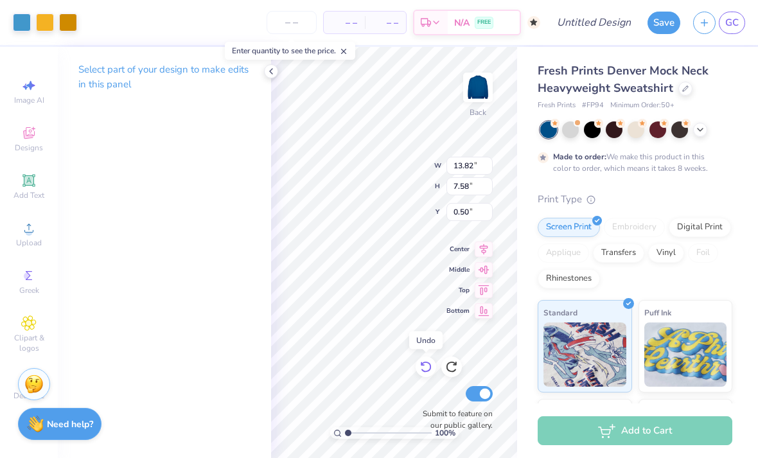
click at [427, 368] on icon at bounding box center [425, 366] width 13 height 13
click at [19, 22] on div at bounding box center [22, 21] width 18 height 18
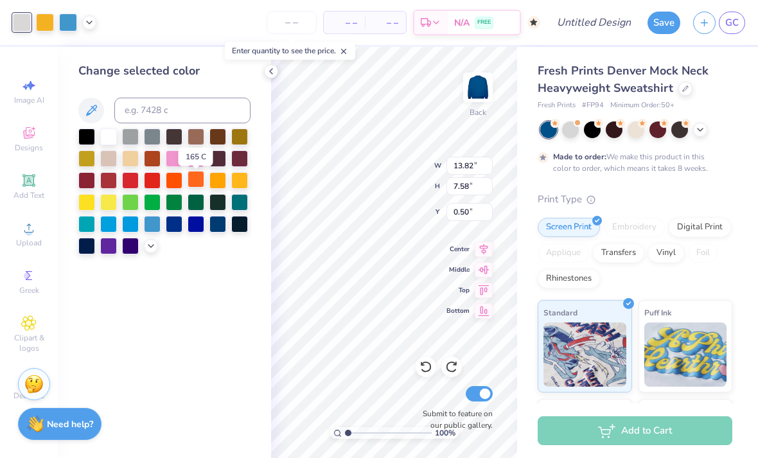
click at [194, 183] on div at bounding box center [195, 179] width 17 height 17
click at [67, 24] on div at bounding box center [68, 21] width 18 height 18
click at [154, 242] on icon at bounding box center [151, 244] width 10 height 10
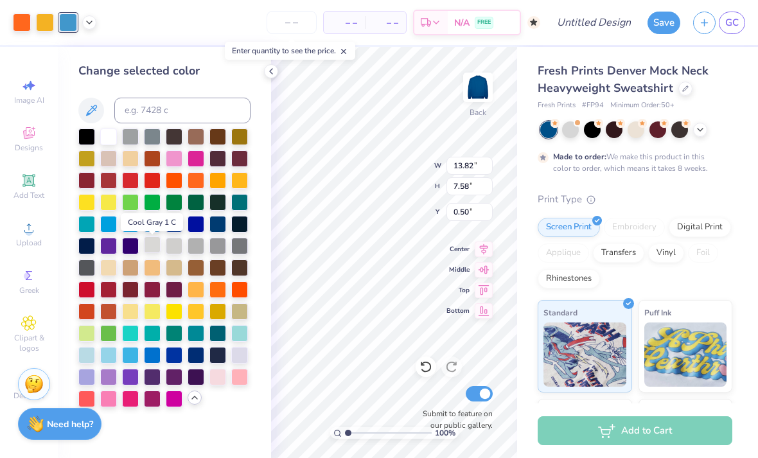
click at [157, 253] on div at bounding box center [152, 244] width 17 height 17
click at [25, 24] on div at bounding box center [22, 21] width 18 height 18
click at [86, 360] on div at bounding box center [86, 353] width 17 height 17
click at [218, 293] on div at bounding box center [217, 288] width 17 height 17
click at [200, 293] on div at bounding box center [195, 288] width 17 height 17
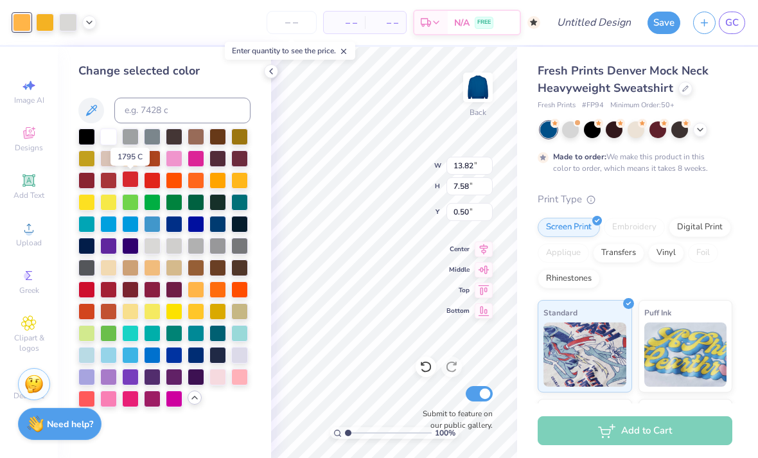
click at [127, 182] on div at bounding box center [130, 179] width 17 height 17
click at [107, 184] on div at bounding box center [108, 179] width 17 height 17
click at [216, 375] on div at bounding box center [217, 375] width 17 height 17
click at [193, 251] on div at bounding box center [195, 244] width 17 height 17
click at [694, 129] on div at bounding box center [700, 128] width 14 height 14
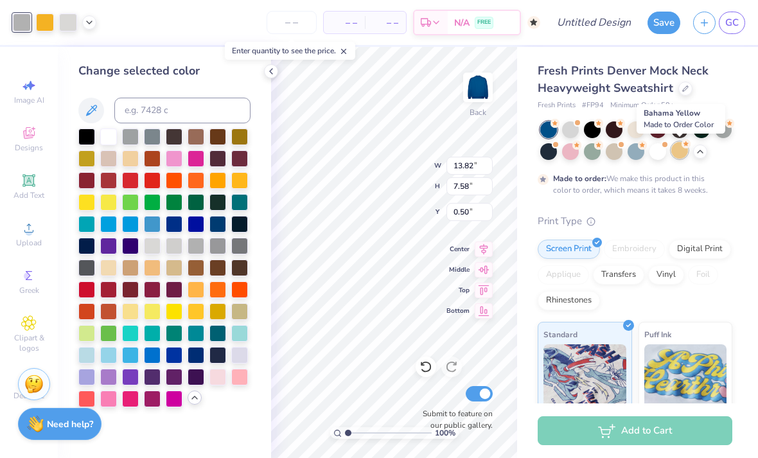
click at [681, 151] on div at bounding box center [679, 150] width 17 height 17
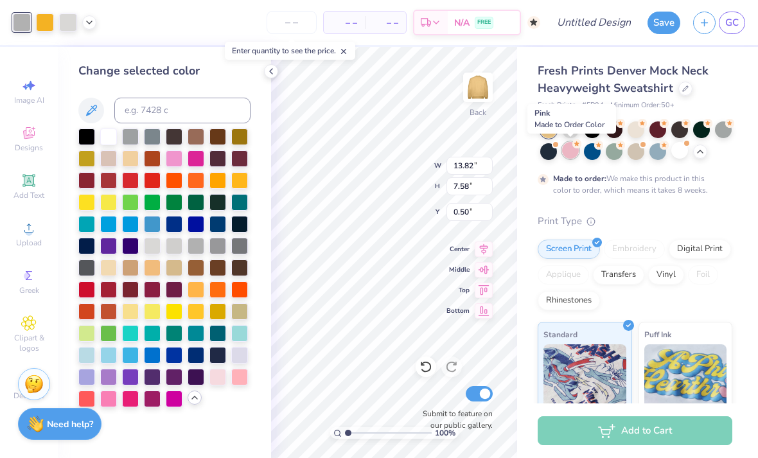
click at [568, 153] on div at bounding box center [570, 150] width 17 height 17
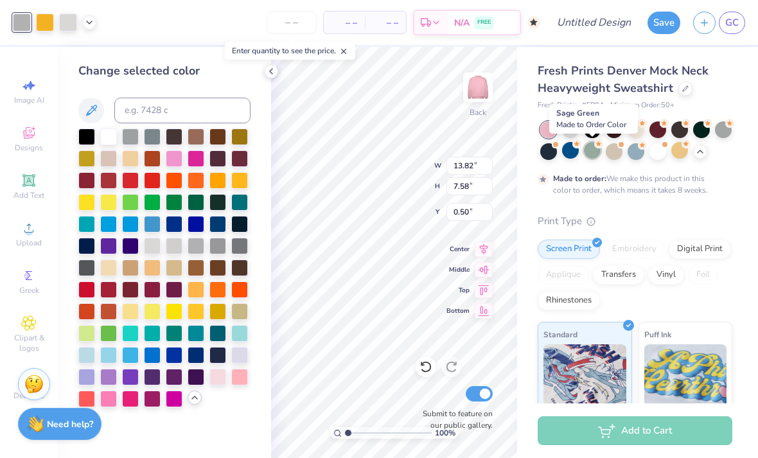
click at [586, 150] on div at bounding box center [592, 150] width 17 height 17
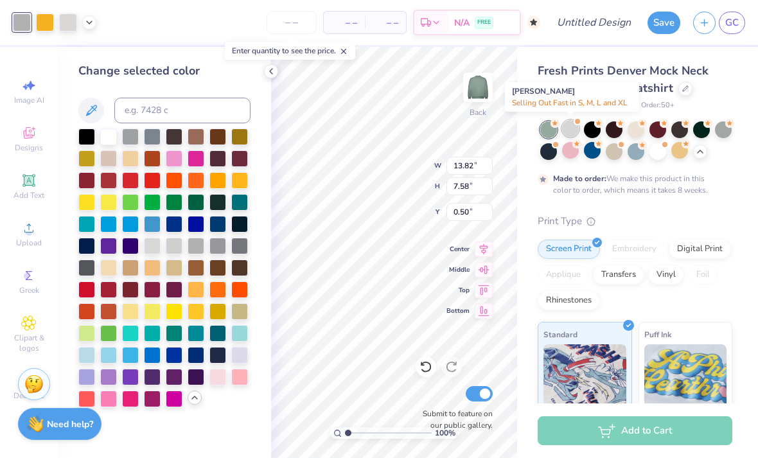
click at [568, 128] on div at bounding box center [570, 128] width 17 height 17
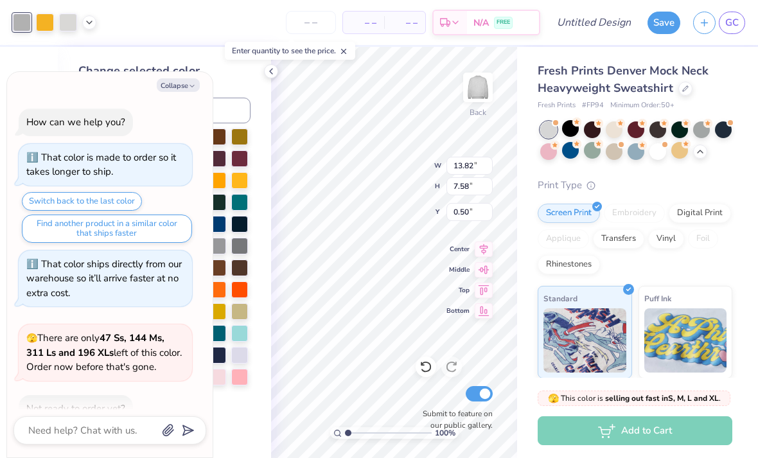
scroll to position [236, 0]
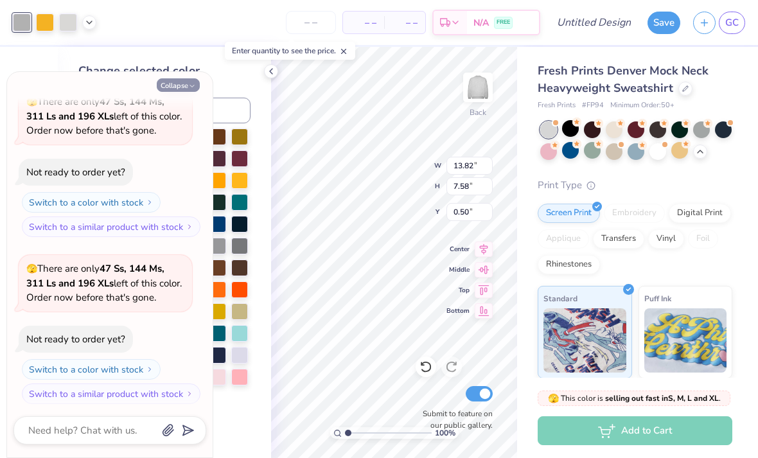
click at [192, 85] on icon "button" at bounding box center [192, 86] width 8 height 8
type textarea "x"
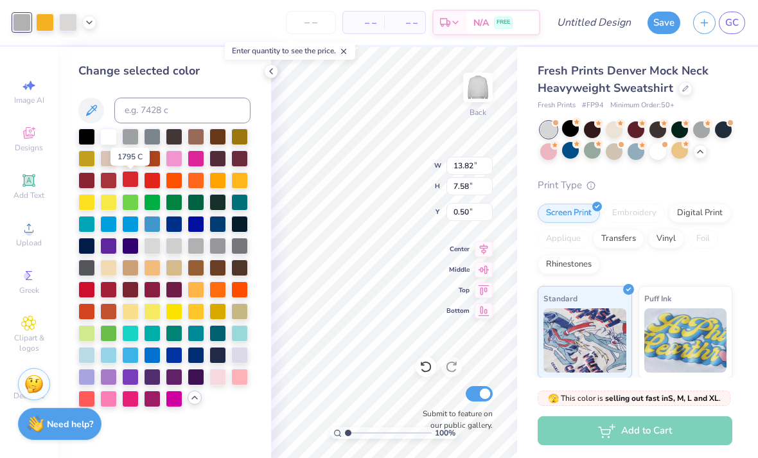
click at [129, 182] on div at bounding box center [130, 179] width 17 height 17
click at [110, 183] on div at bounding box center [108, 179] width 17 height 17
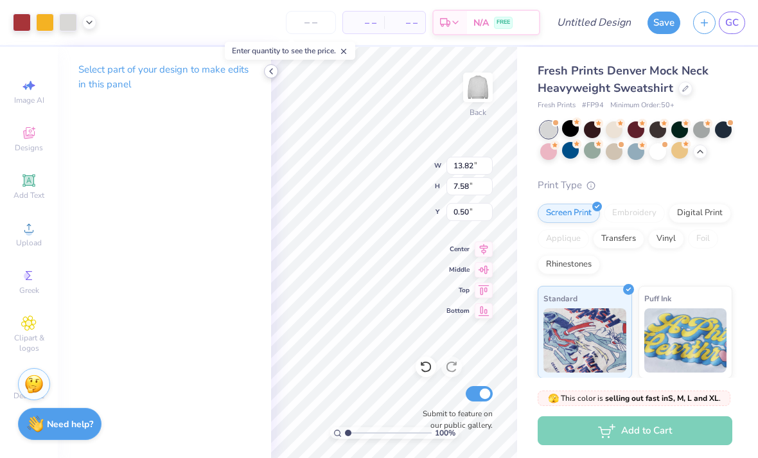
click at [268, 73] on icon at bounding box center [271, 71] width 10 height 10
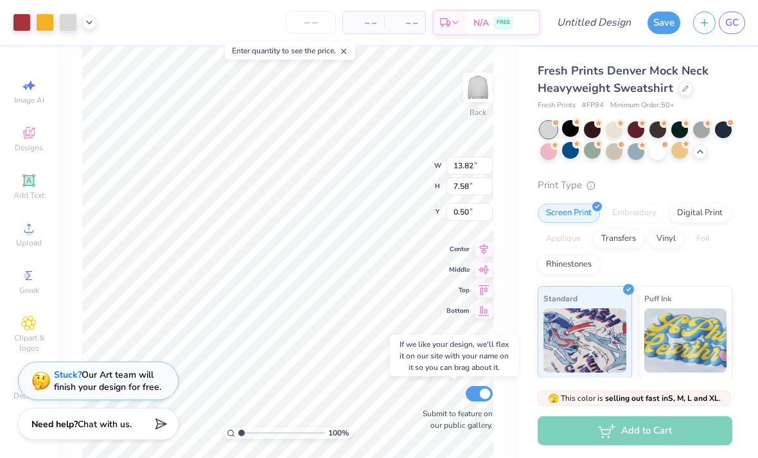
click at [480, 393] on input "Submit to feature on our public gallery." at bounding box center [478, 393] width 27 height 15
checkbox input "false"
click at [667, 20] on button "Save" at bounding box center [663, 21] width 33 height 22
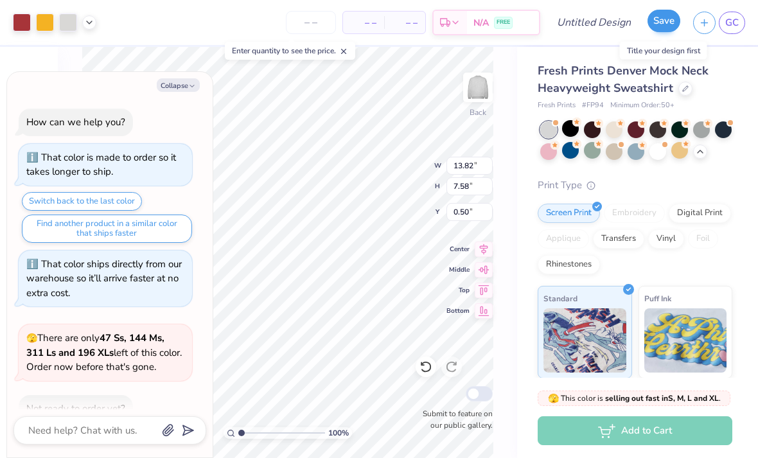
scroll to position [271, 0]
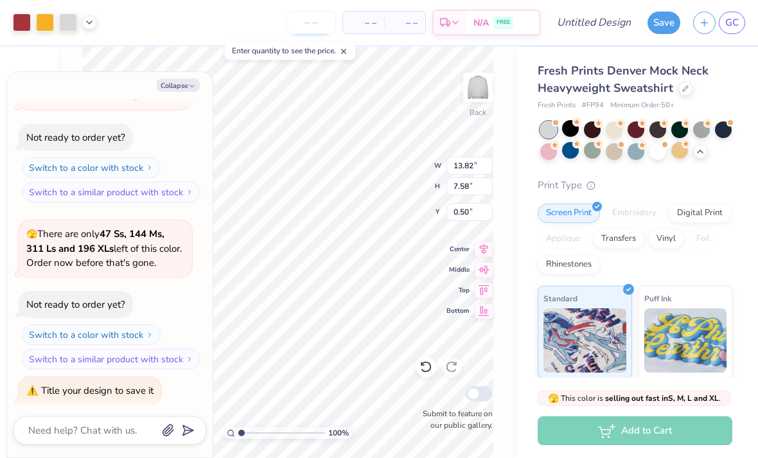
click at [309, 21] on input "number" at bounding box center [311, 22] width 50 height 23
type textarea "x"
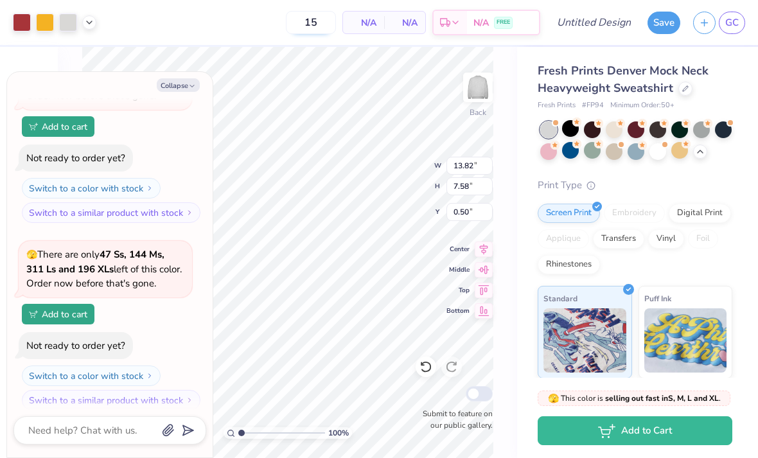
type input "50"
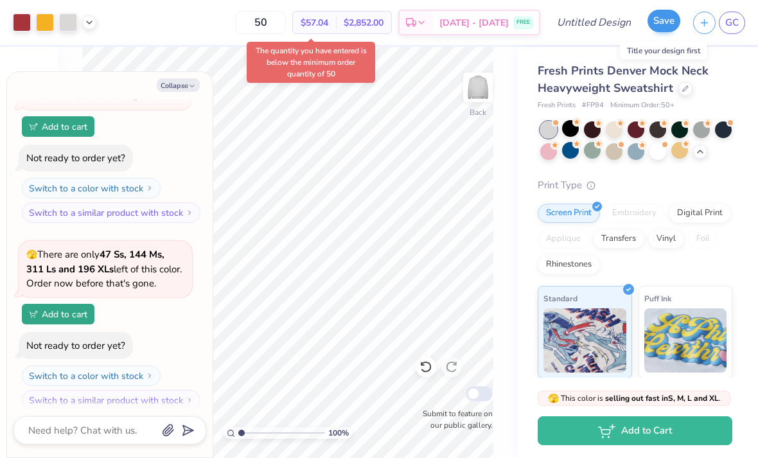
click at [662, 25] on button "Save" at bounding box center [663, 21] width 33 height 22
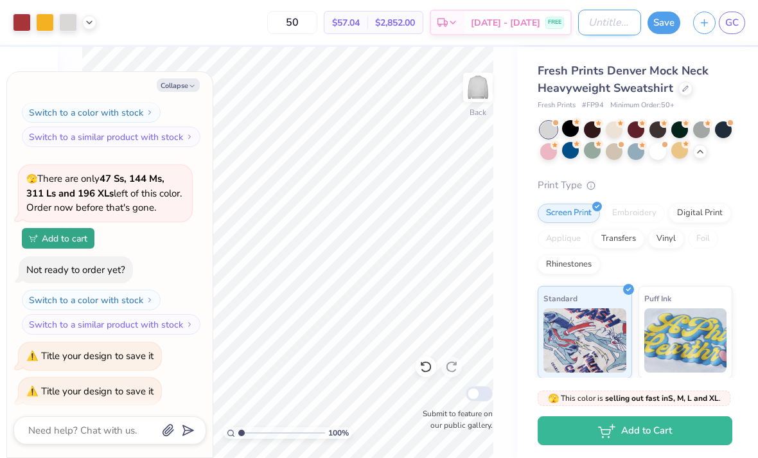
click at [605, 17] on input "Design Title" at bounding box center [609, 23] width 63 height 26
type textarea "x"
type input "M"
type textarea "x"
type input "ME"
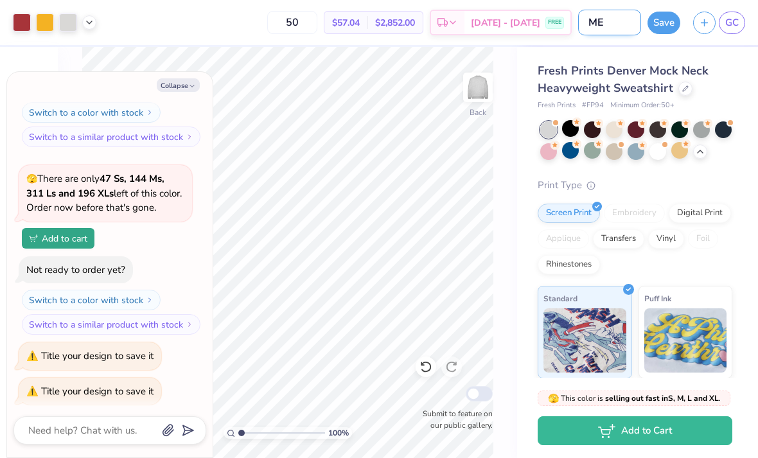
type textarea "x"
type input "MED"
type textarea "x"
type input "MEDL"
type textarea "x"
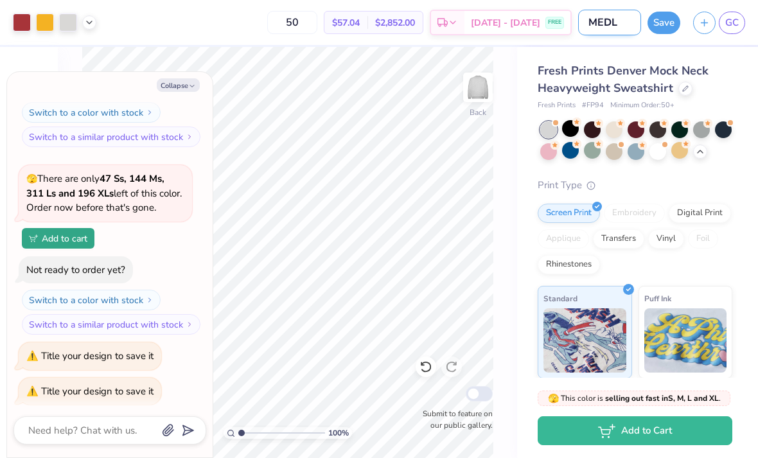
type input "MEDLI"
type textarea "x"
type input "MEDLIF"
type textarea "x"
type input "MEDLIFE"
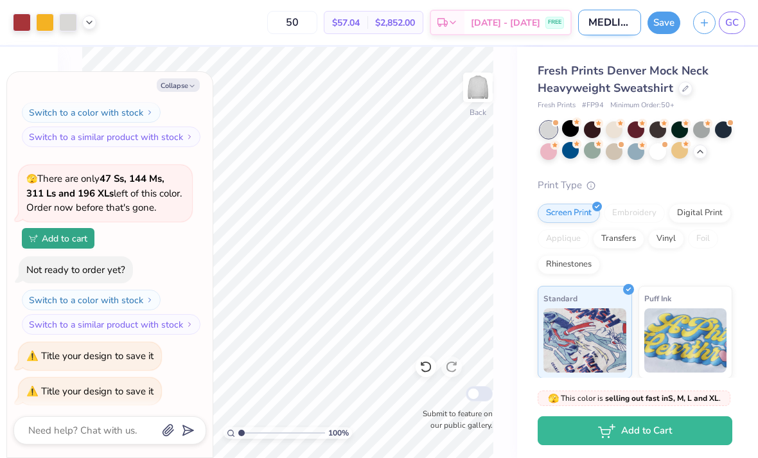
type textarea "x"
type input "MEDLIFE"
type textarea "x"
type input "MEDLIFE C"
type textarea "x"
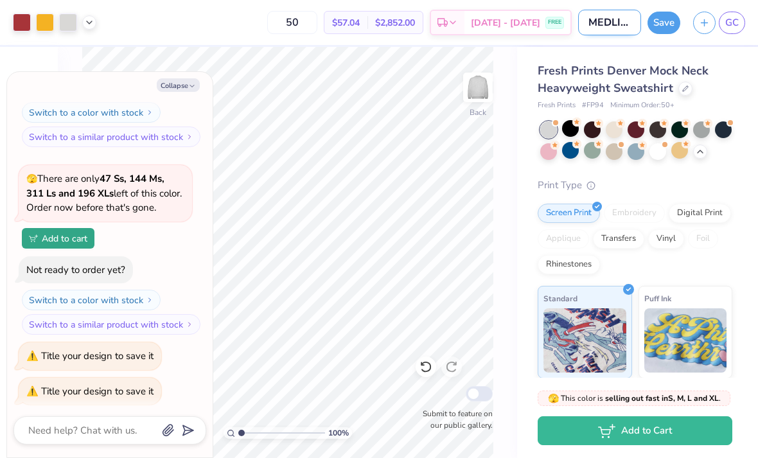
type input "MEDLIFE CE"
type textarea "x"
type input "MEDLIFE C"
type textarea "x"
type input "MEDLIFE CR"
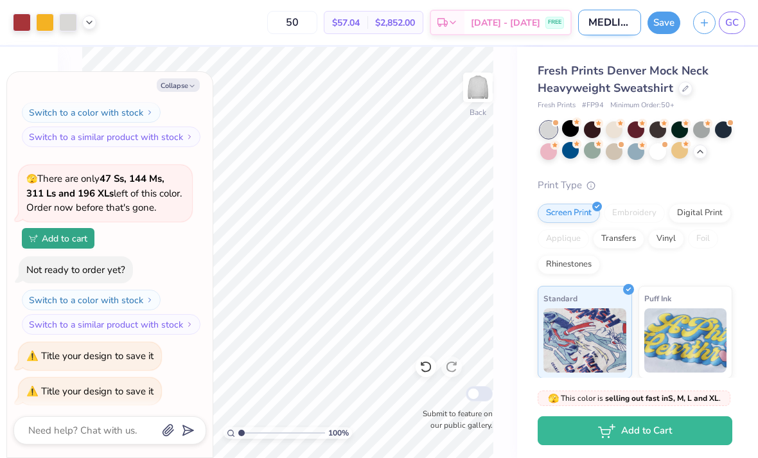
type textarea "x"
type input "MEDLIFE CRE"
type textarea "x"
type input "MEDLIFE CREW"
type textarea "x"
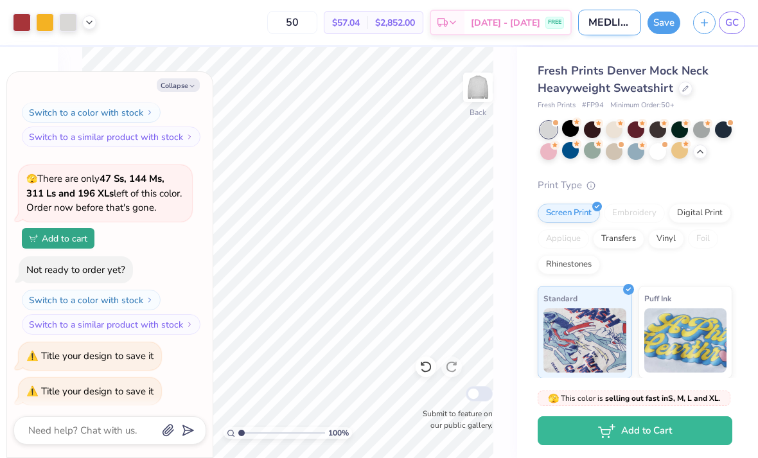
type input "MEDLIFE CREWN"
type textarea "x"
type input "MEDLIFE CREWNE"
type textarea "x"
type input "MEDLIFE CREWNEC"
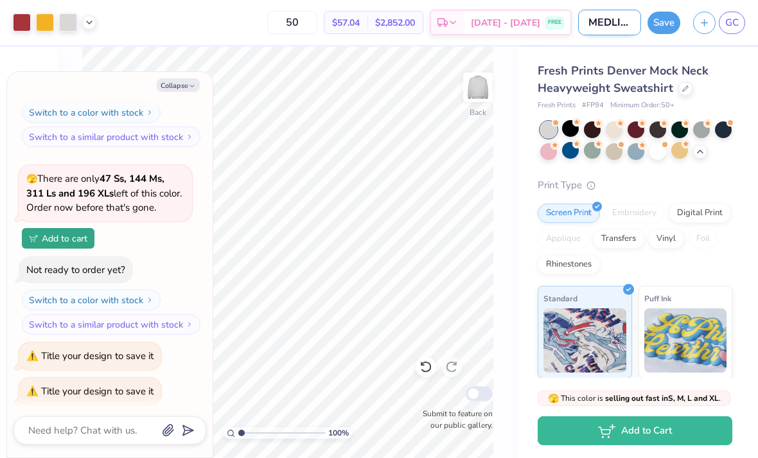
type textarea "x"
type input "MEDLIFE CREWNECK"
type textarea "x"
type input "MEDLIFE CREWNECK"
type textarea "x"
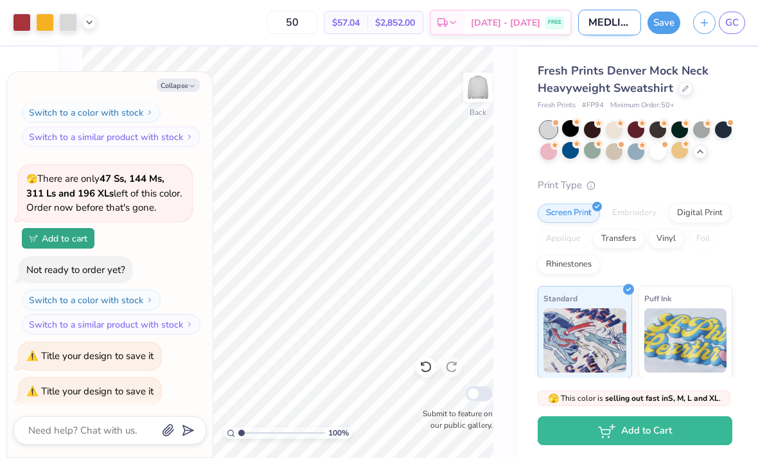
type input "MEDLIFE CREWNECK 2"
type textarea "x"
type input "MEDLIFE CREWNECK 20"
type textarea "x"
type input "MEDLIFE CREWNECK 202"
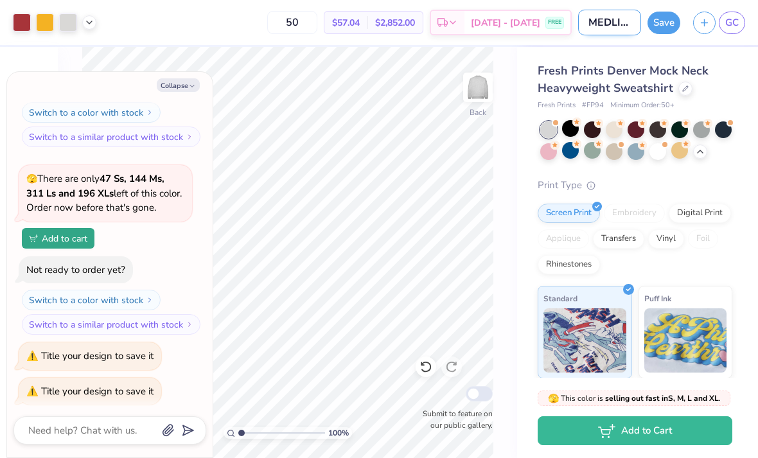
type textarea "x"
type input "MEDLIFE CREWNECK 2025"
click at [668, 27] on button "Save" at bounding box center [663, 21] width 33 height 22
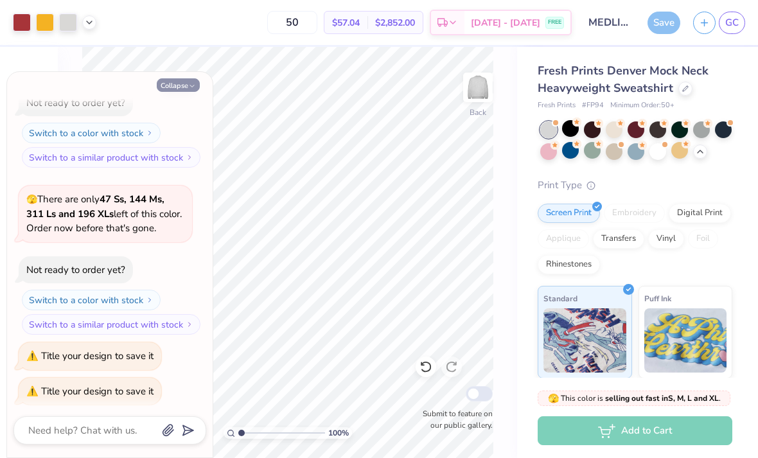
click at [171, 89] on button "Collapse" at bounding box center [178, 84] width 43 height 13
type textarea "x"
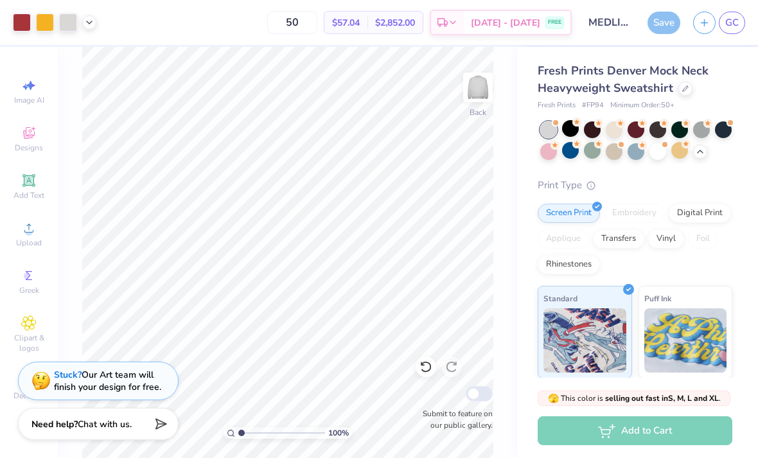
click at [670, 32] on div "Save" at bounding box center [663, 23] width 33 height 22
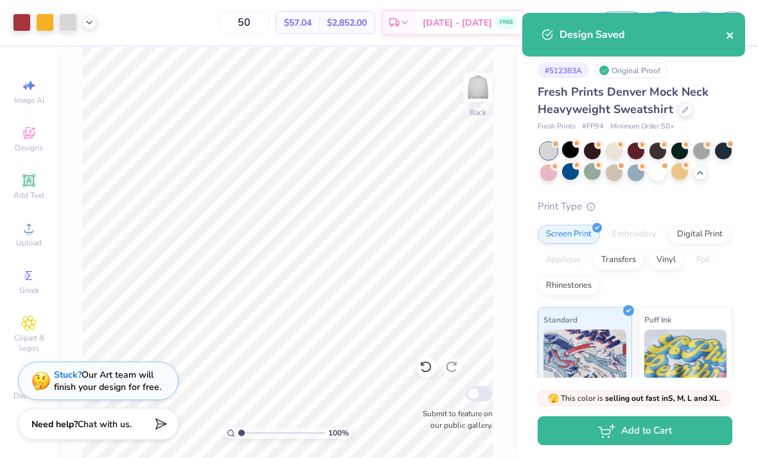
click at [731, 36] on icon "close" at bounding box center [729, 35] width 9 height 10
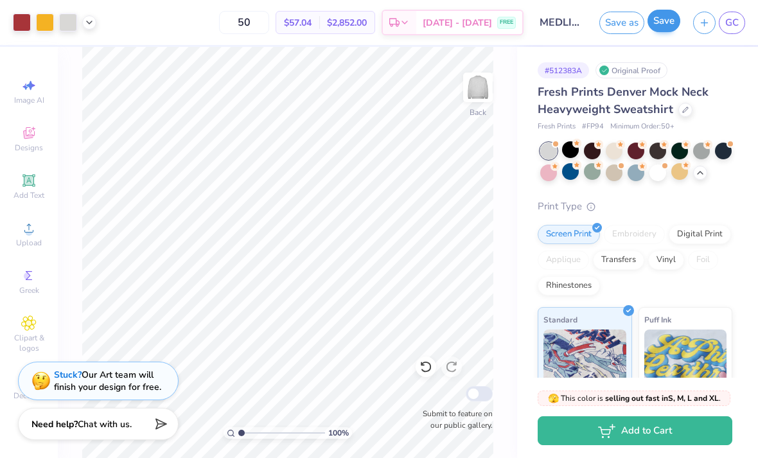
click at [670, 22] on button "Save" at bounding box center [663, 21] width 33 height 22
click at [734, 28] on span "GC" at bounding box center [731, 22] width 13 height 15
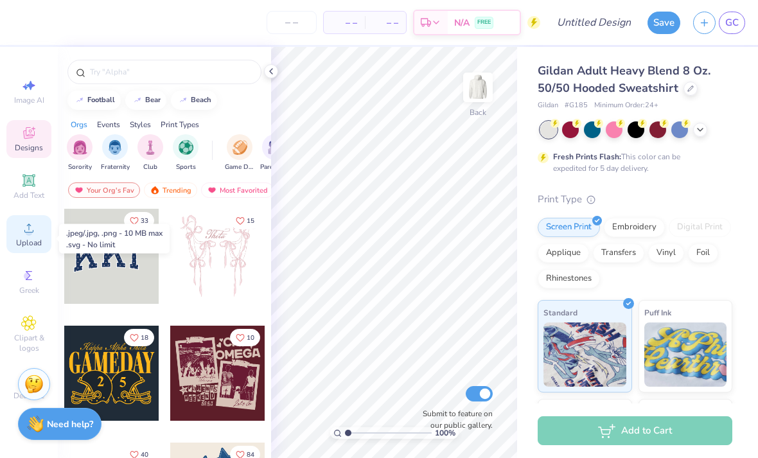
click at [33, 236] on icon at bounding box center [28, 227] width 15 height 15
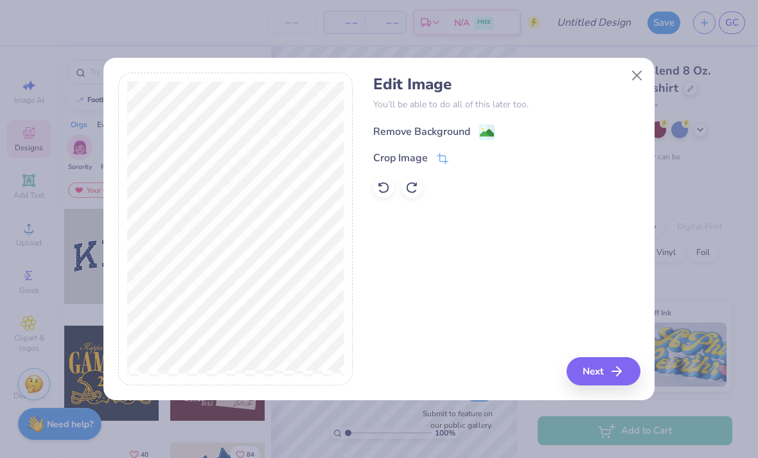
click at [481, 124] on span at bounding box center [486, 132] width 15 height 16
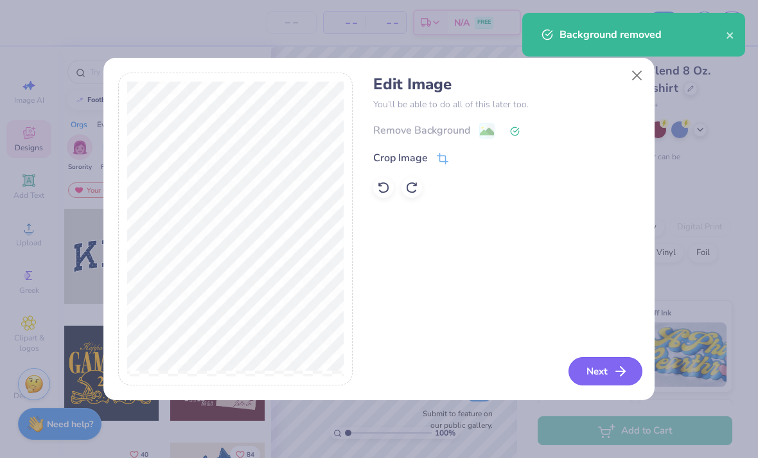
click at [600, 377] on button "Next" at bounding box center [605, 371] width 74 height 28
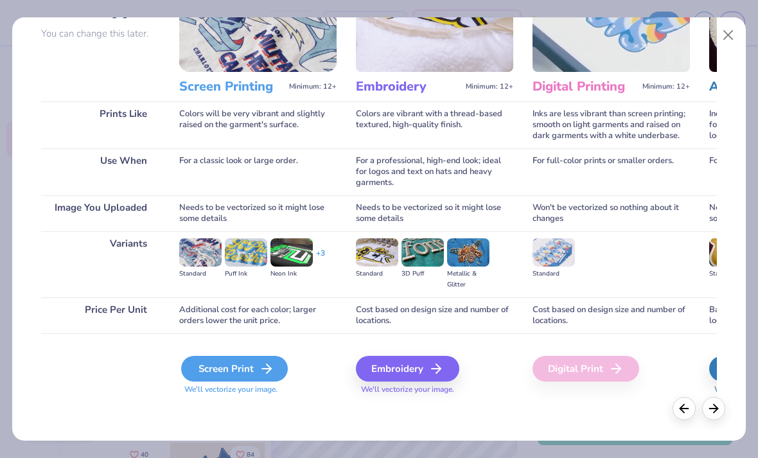
scroll to position [118, 0]
click at [243, 370] on div "Screen Print" at bounding box center [234, 369] width 107 height 26
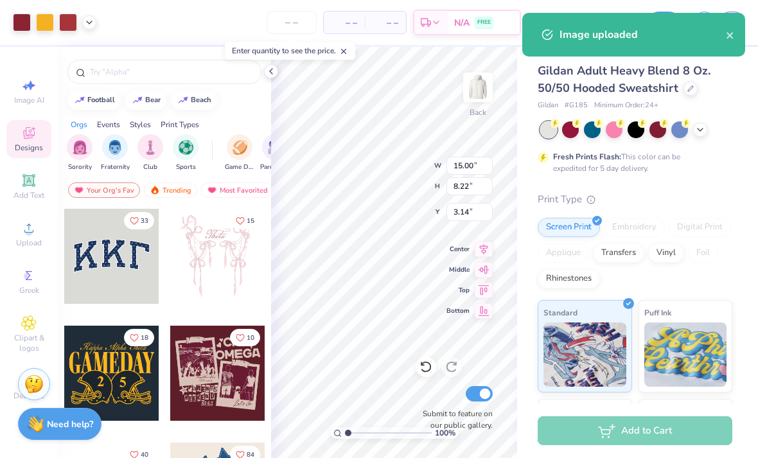
type input "1.54"
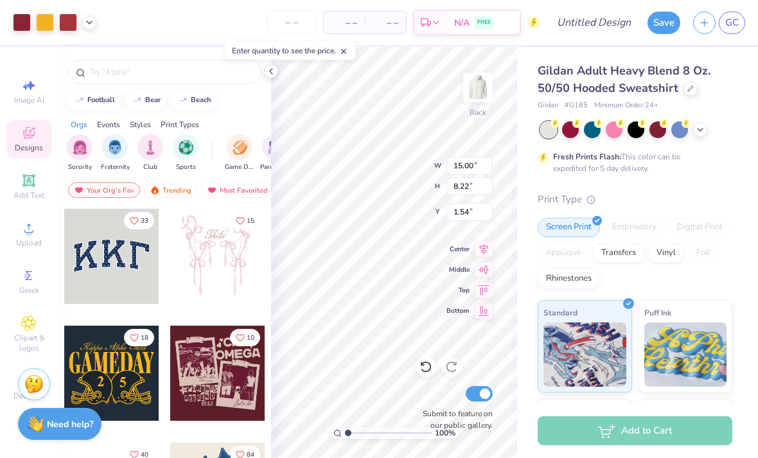
type input "1.27"
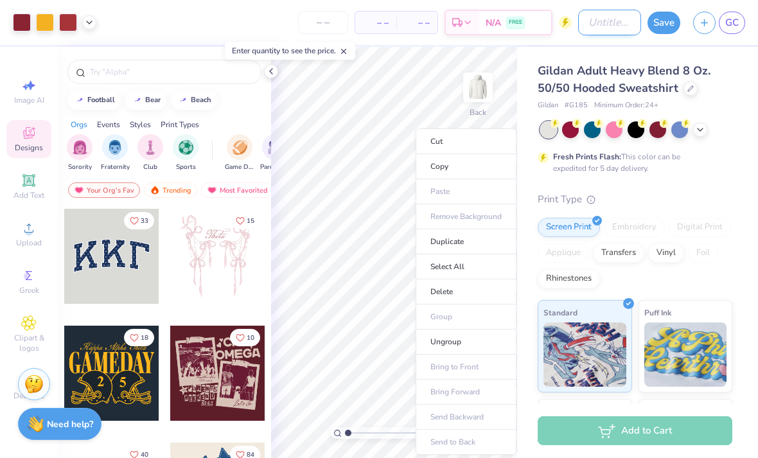
click at [623, 26] on input "Design Title" at bounding box center [609, 23] width 63 height 26
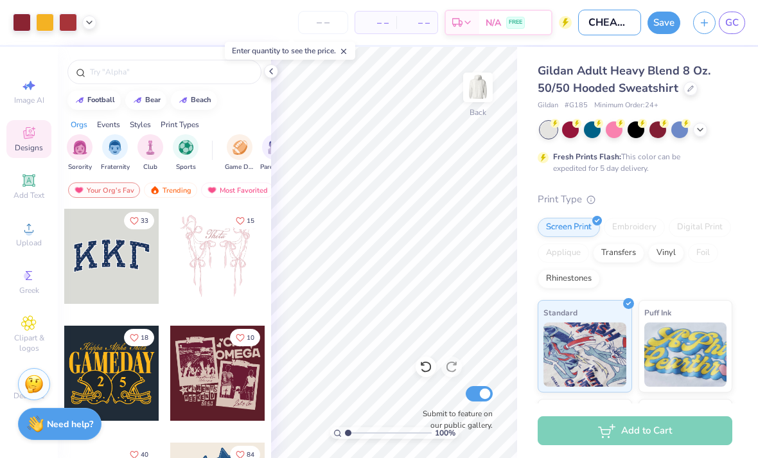
type input "CHEAPER OPTION"
click at [709, 275] on div "Screen Print Embroidery Digital Print Applique Transfers Vinyl Foil Rhinestones" at bounding box center [634, 253] width 195 height 71
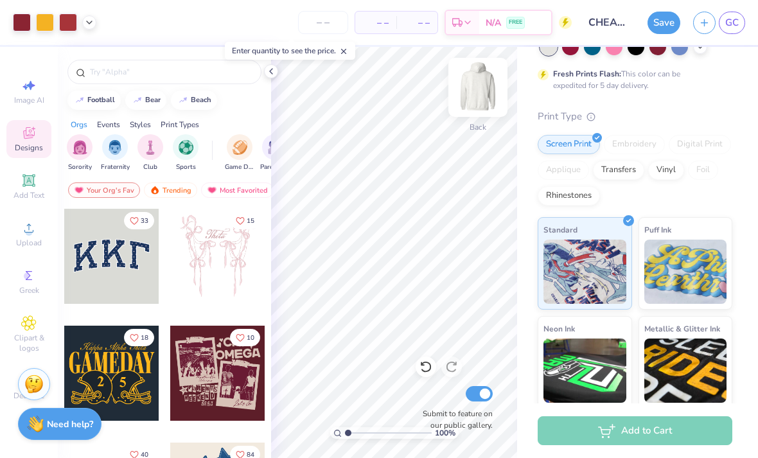
scroll to position [96, 0]
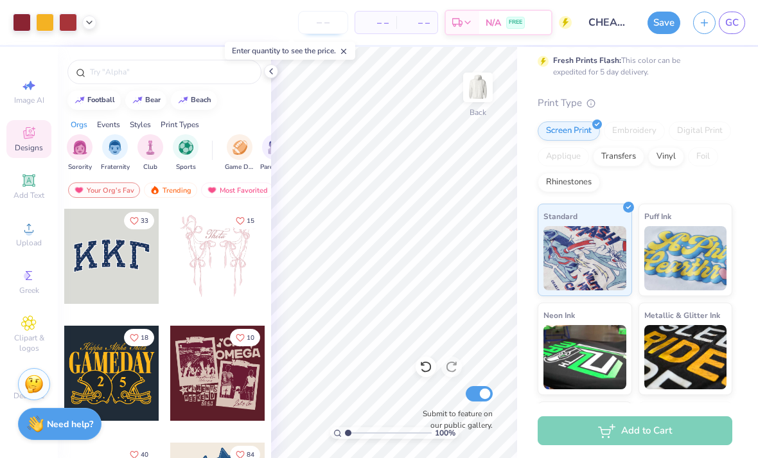
click at [328, 18] on input "number" at bounding box center [323, 22] width 50 height 23
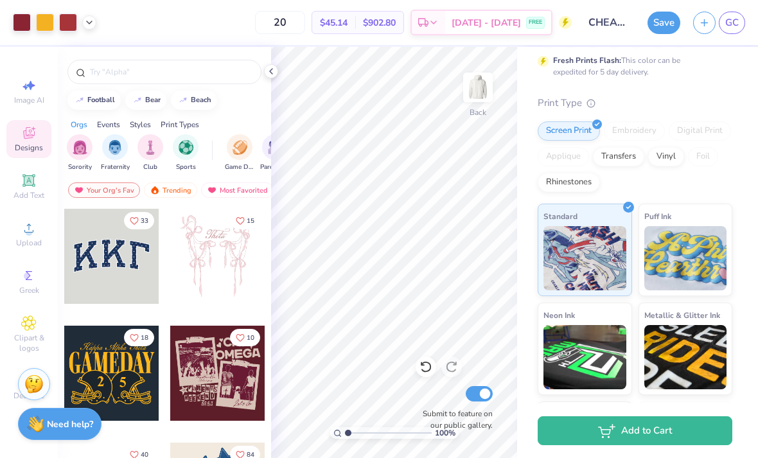
type input "2"
type input "12"
click at [683, 107] on div "Print Type" at bounding box center [634, 103] width 195 height 15
click at [478, 393] on input "Submit to feature on our public gallery." at bounding box center [478, 393] width 27 height 15
checkbox input "false"
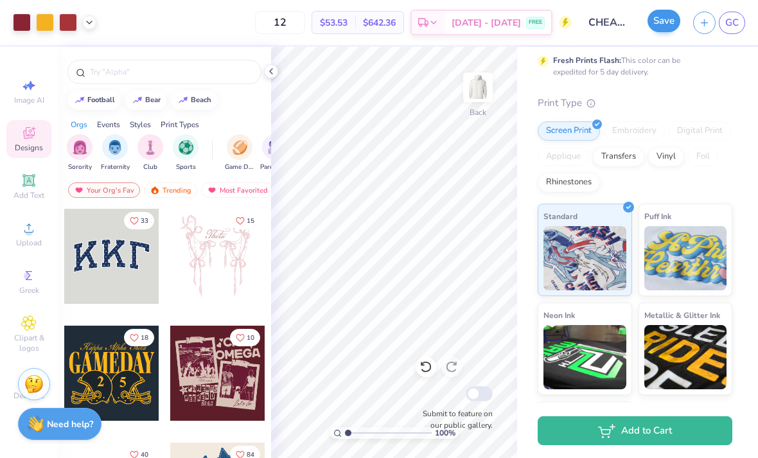
click at [664, 24] on button "Save" at bounding box center [663, 21] width 33 height 22
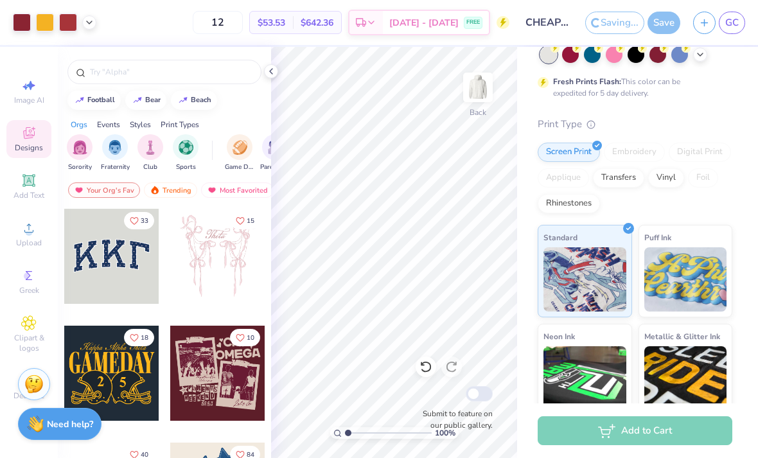
click at [665, 28] on div "Save" at bounding box center [663, 23] width 33 height 22
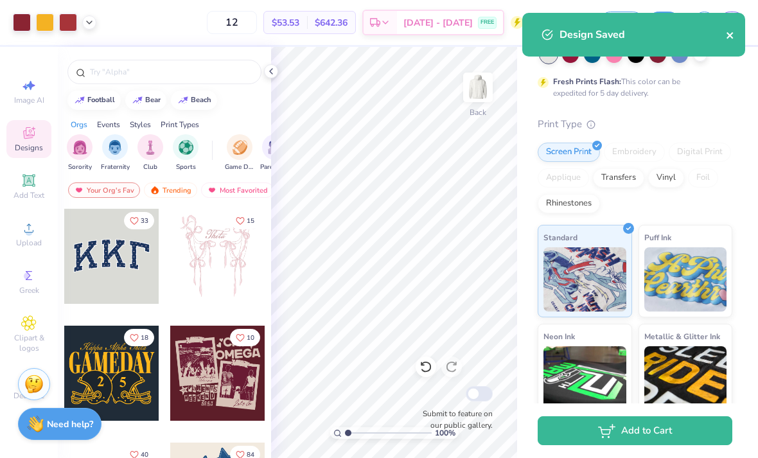
click at [727, 37] on icon "close" at bounding box center [729, 35] width 6 height 6
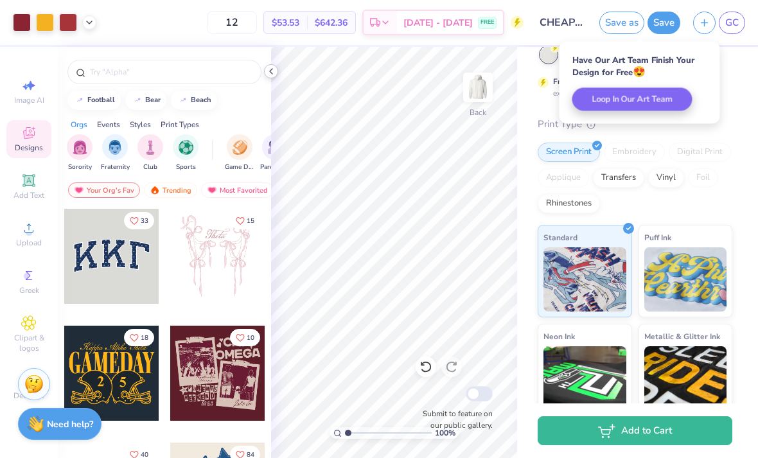
click at [270, 72] on polyline at bounding box center [271, 71] width 3 height 5
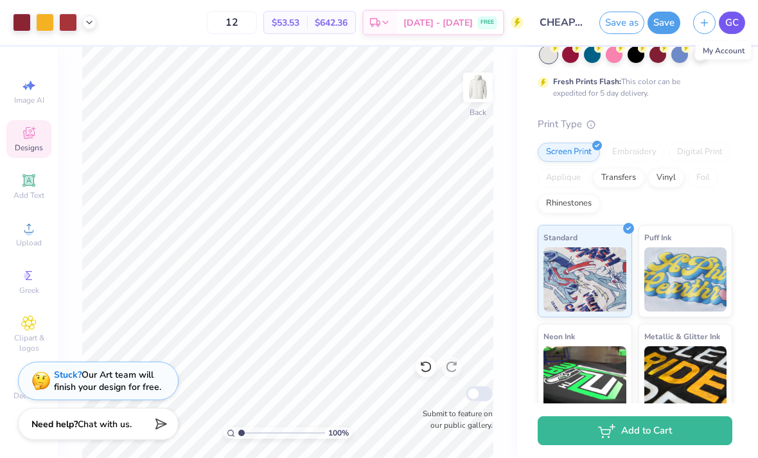
click at [736, 27] on span "GC" at bounding box center [731, 22] width 13 height 15
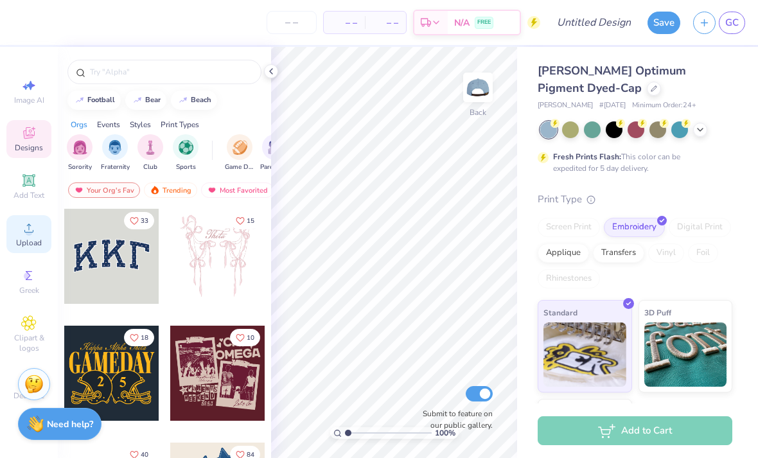
click at [22, 241] on span "Upload" at bounding box center [29, 243] width 26 height 10
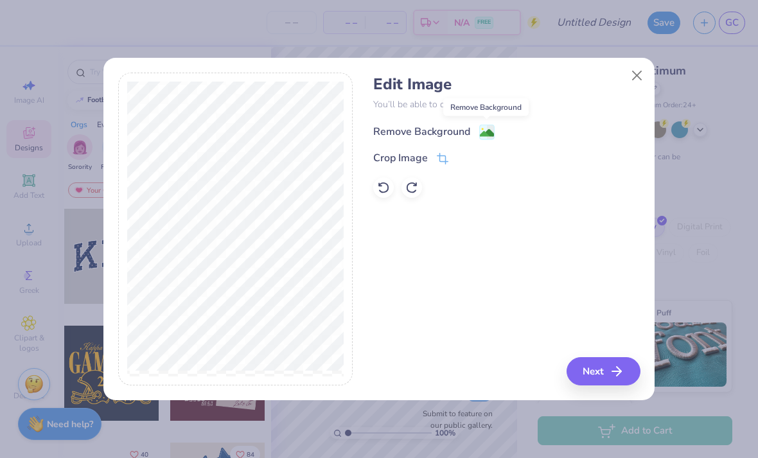
click at [481, 129] on image at bounding box center [487, 133] width 14 height 14
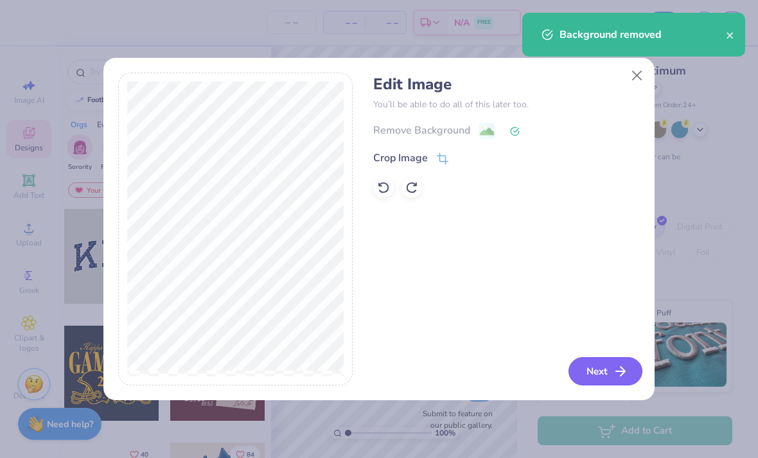
click at [593, 374] on button "Next" at bounding box center [605, 371] width 74 height 28
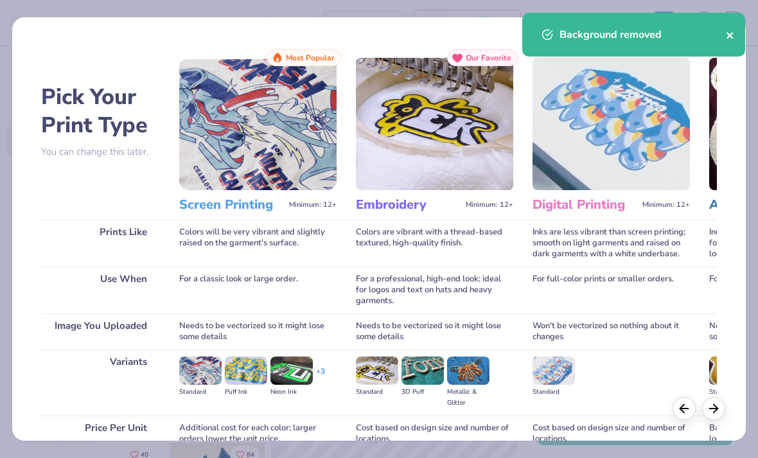
click at [732, 40] on icon "close" at bounding box center [729, 35] width 9 height 10
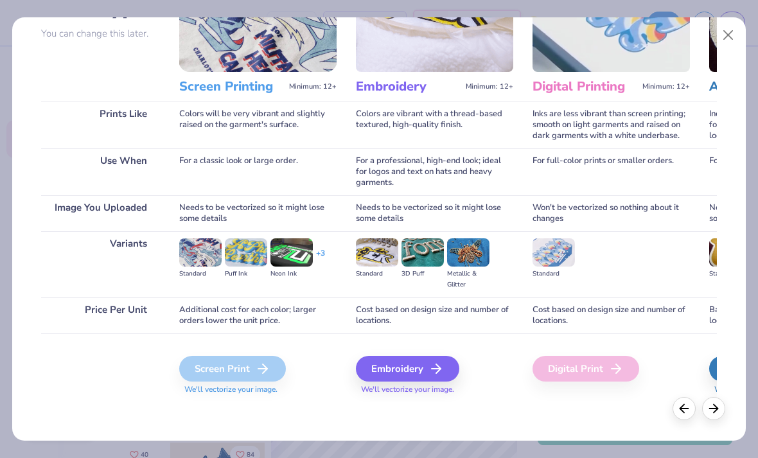
scroll to position [118, 0]
click at [209, 371] on div "Screen Print" at bounding box center [232, 369] width 107 height 26
click at [209, 372] on div "Screen Print" at bounding box center [232, 369] width 107 height 26
click at [221, 363] on div "Screen Print" at bounding box center [232, 369] width 107 height 26
click at [233, 374] on div "Screen Print" at bounding box center [232, 369] width 107 height 26
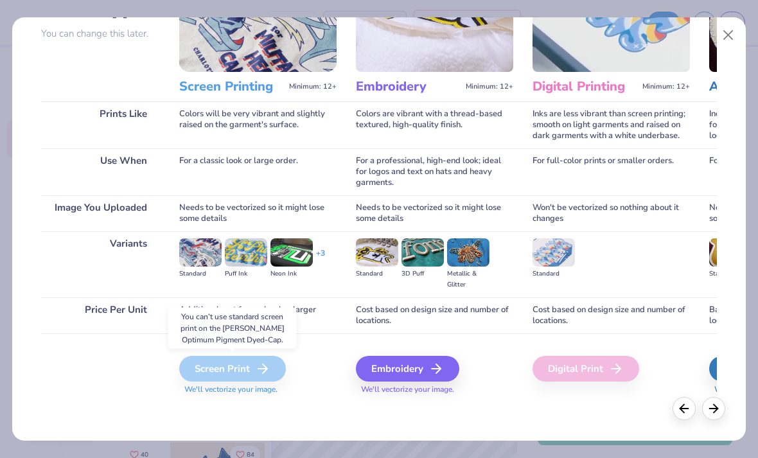
click at [274, 370] on div "Screen Print" at bounding box center [232, 369] width 107 height 26
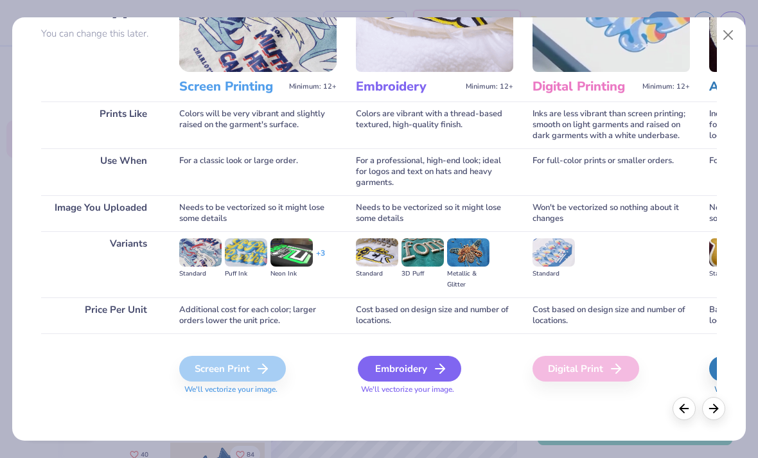
click at [400, 379] on div "Embroidery" at bounding box center [409, 369] width 103 height 26
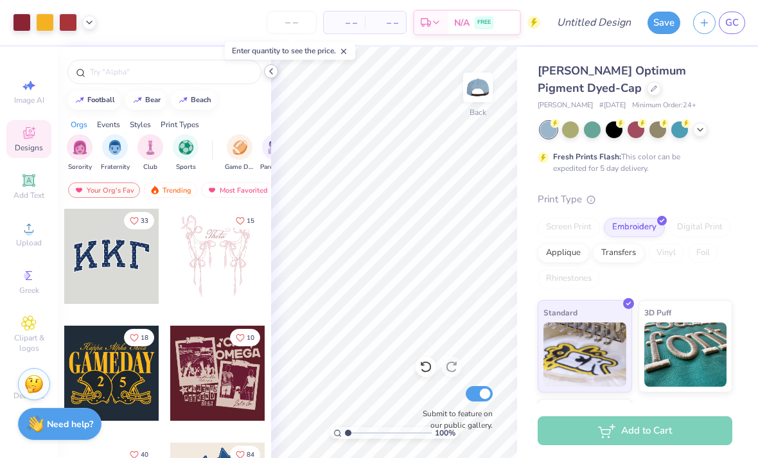
click at [270, 78] on div at bounding box center [271, 71] width 14 height 14
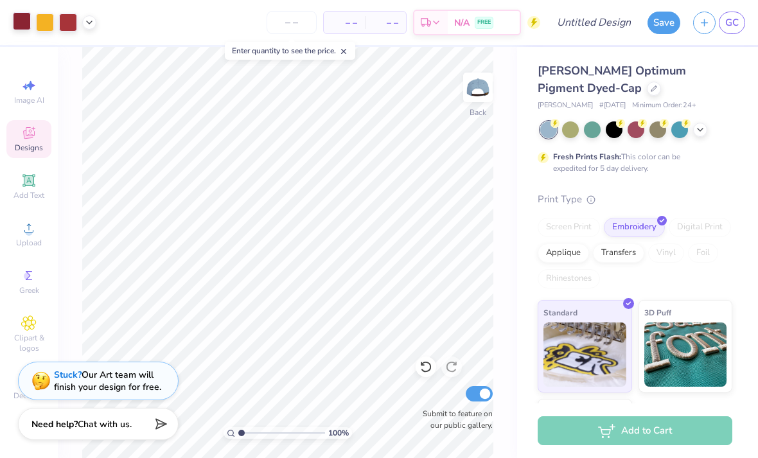
click at [19, 24] on div at bounding box center [22, 21] width 18 height 18
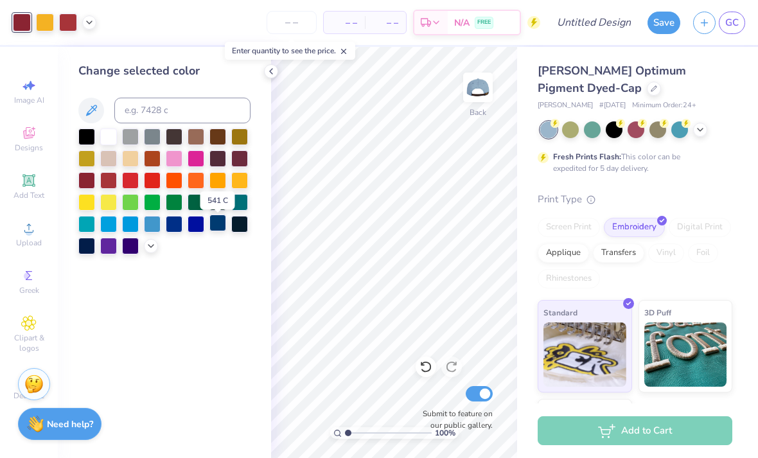
click at [214, 229] on div at bounding box center [217, 222] width 17 height 17
click at [148, 250] on icon at bounding box center [151, 244] width 10 height 10
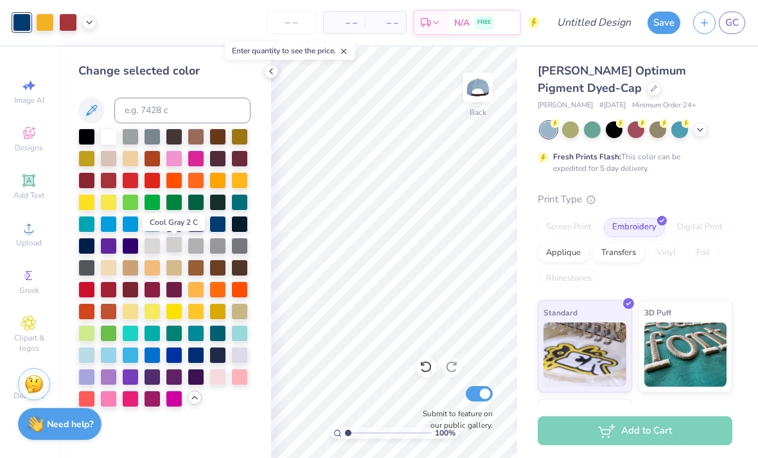
click at [178, 252] on div at bounding box center [174, 244] width 17 height 17
click at [160, 249] on div at bounding box center [152, 244] width 17 height 17
click at [220, 249] on div at bounding box center [217, 244] width 17 height 17
click at [241, 229] on div at bounding box center [239, 222] width 17 height 17
click at [220, 227] on div at bounding box center [217, 222] width 17 height 17
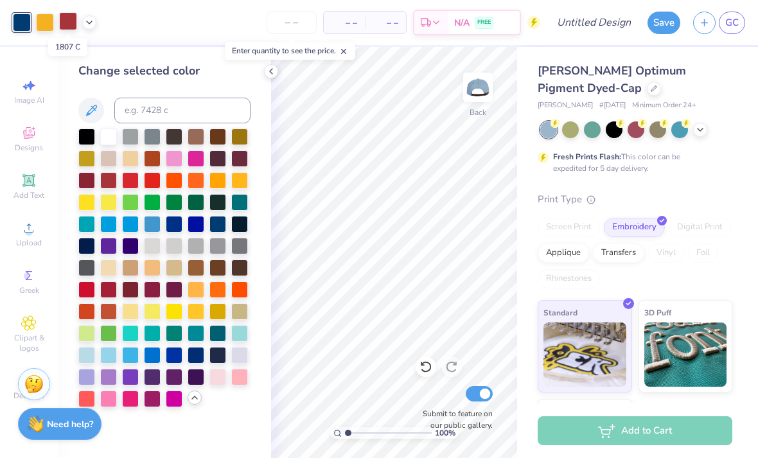
click at [65, 24] on div at bounding box center [68, 21] width 18 height 18
click at [153, 232] on div at bounding box center [152, 224] width 17 height 17
click at [151, 246] on div at bounding box center [152, 244] width 17 height 17
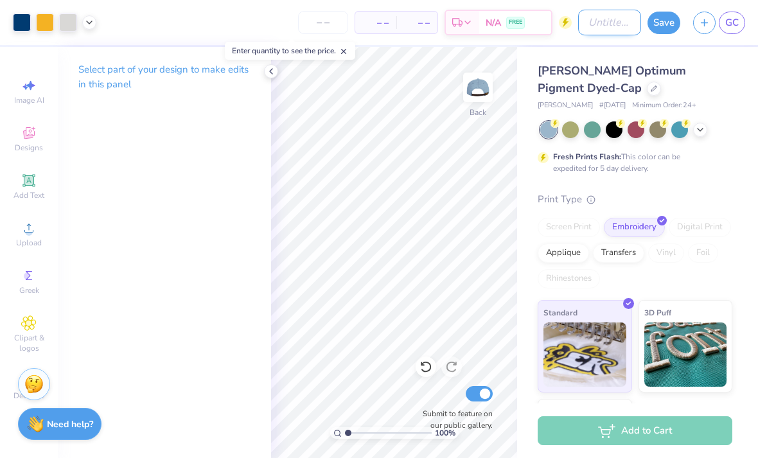
click at [585, 26] on input "Design Title" at bounding box center [609, 23] width 63 height 26
type input "MEDLIFE 2025 HAT"
click at [675, 17] on button "Save" at bounding box center [663, 21] width 33 height 22
click at [667, 23] on div "Save" at bounding box center [663, 23] width 33 height 22
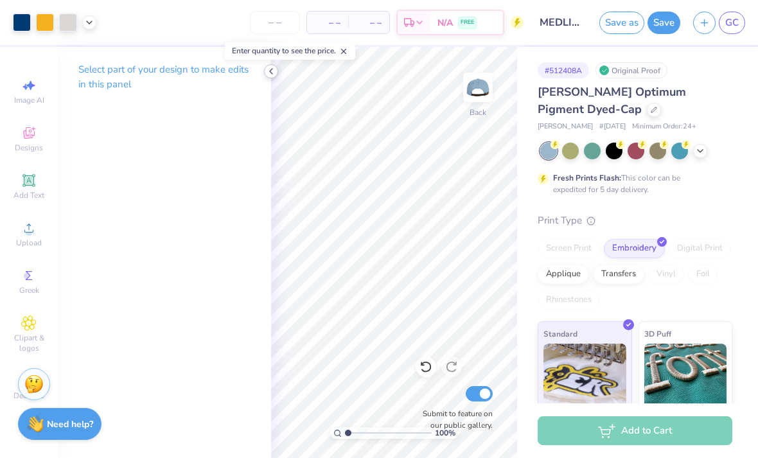
click at [275, 73] on icon at bounding box center [271, 71] width 10 height 10
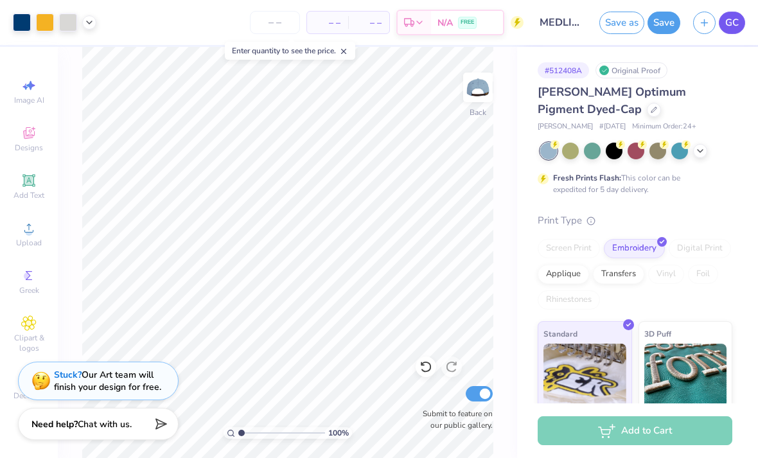
click at [737, 33] on link "GC" at bounding box center [731, 23] width 26 height 22
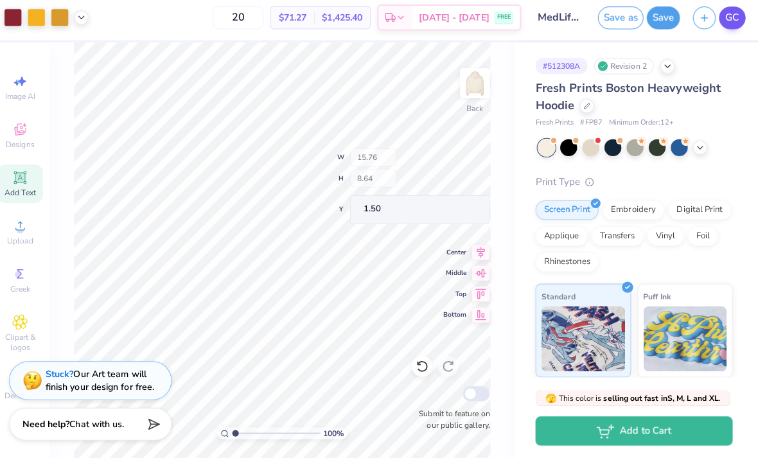
scroll to position [197, 0]
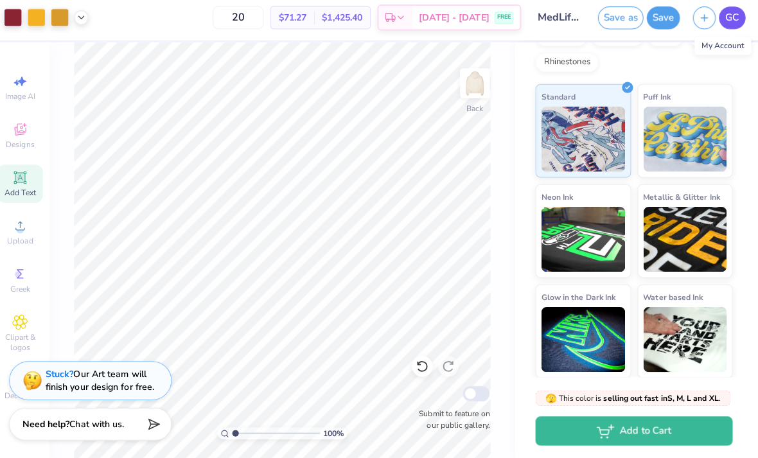
click at [728, 16] on span "GC" at bounding box center [731, 22] width 13 height 15
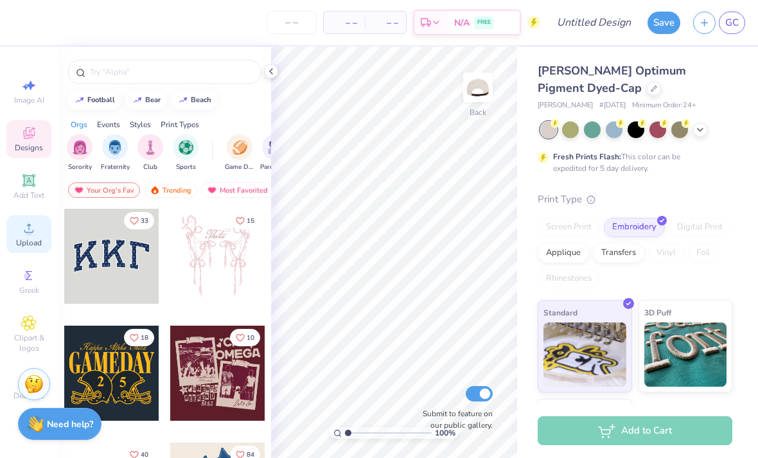
click at [21, 236] on icon at bounding box center [28, 227] width 15 height 15
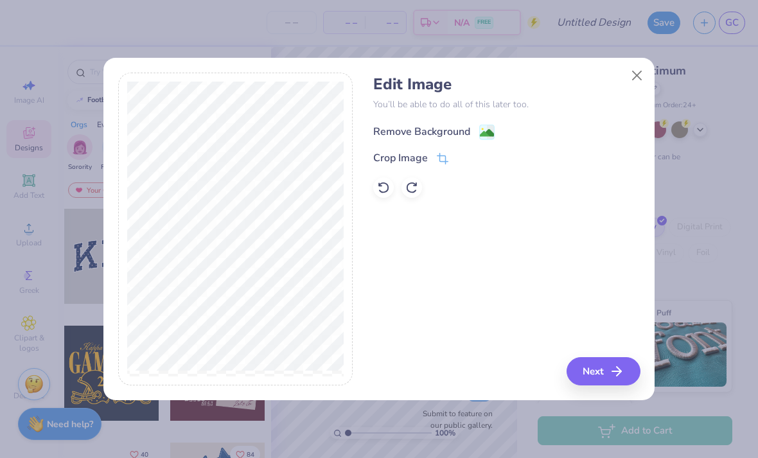
click at [483, 134] on image at bounding box center [487, 133] width 14 height 14
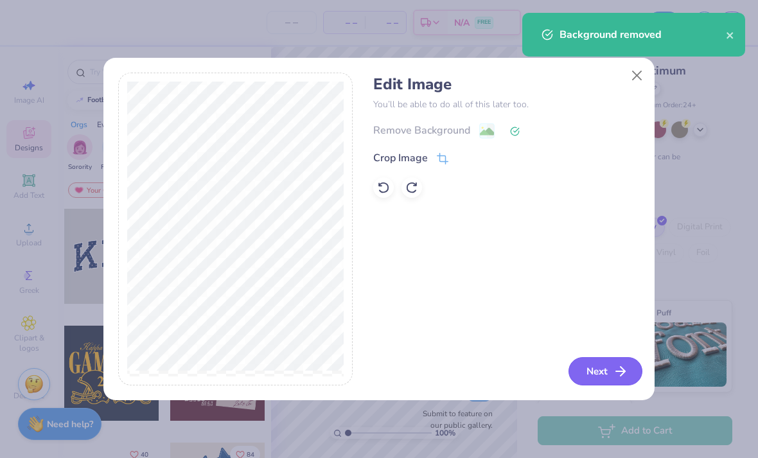
click at [596, 375] on button "Next" at bounding box center [605, 371] width 74 height 28
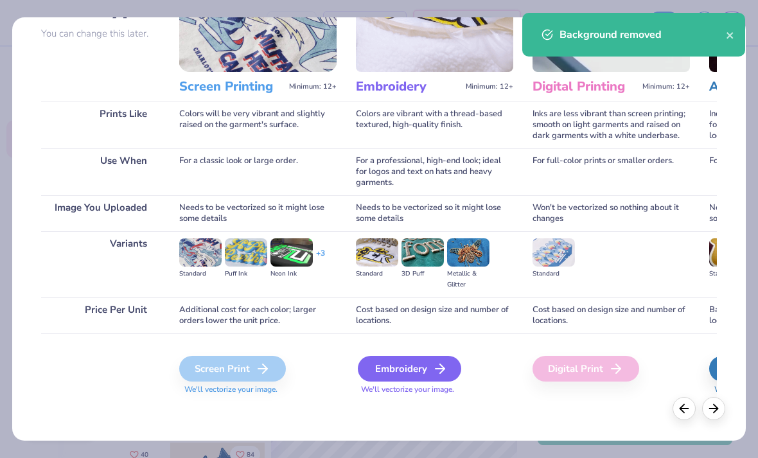
scroll to position [118, 0]
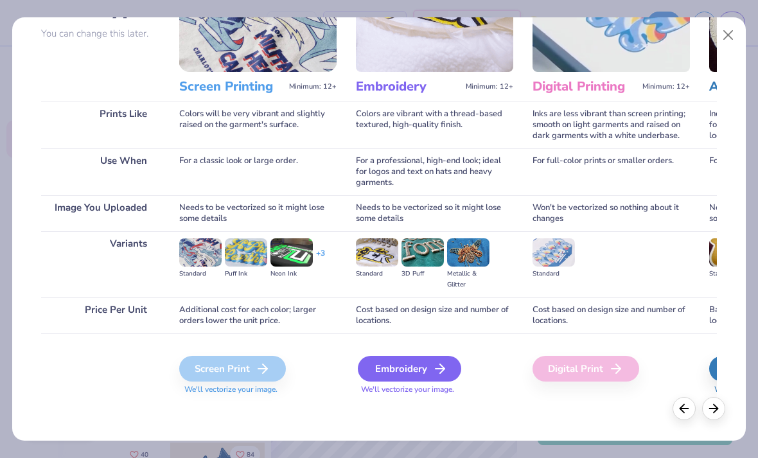
click at [394, 362] on div "Embroidery" at bounding box center [409, 369] width 103 height 26
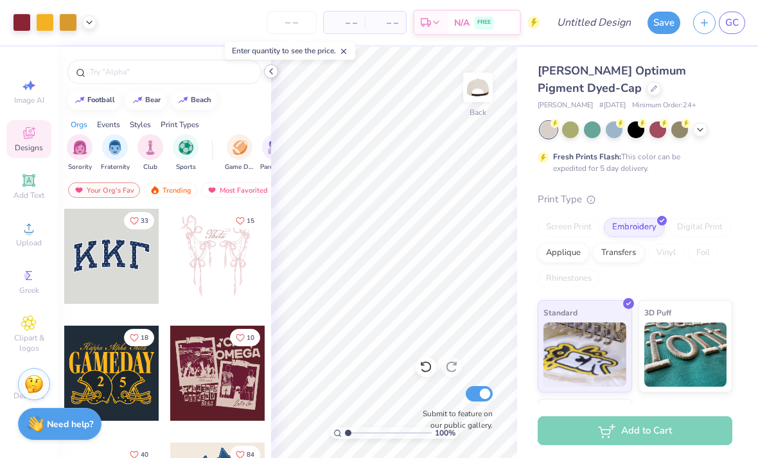
click at [275, 76] on icon at bounding box center [271, 71] width 10 height 10
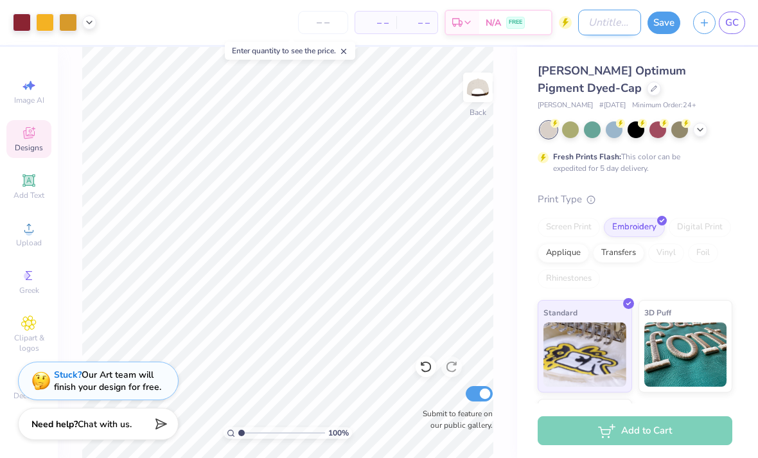
click at [607, 20] on input "Design Title" at bounding box center [609, 23] width 63 height 26
type input "HAT 3"
click at [487, 391] on input "Submit to feature on our public gallery." at bounding box center [478, 393] width 27 height 15
checkbox input "false"
click at [661, 32] on button "Save" at bounding box center [663, 21] width 33 height 22
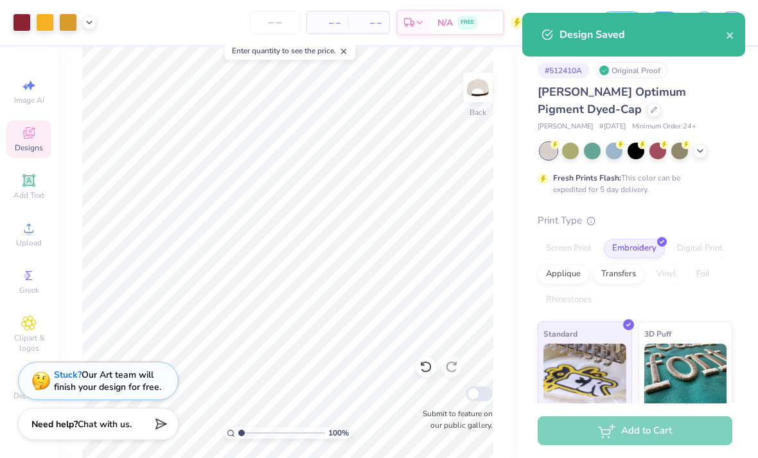
click at [661, 27] on div "Design Saved" at bounding box center [642, 34] width 166 height 15
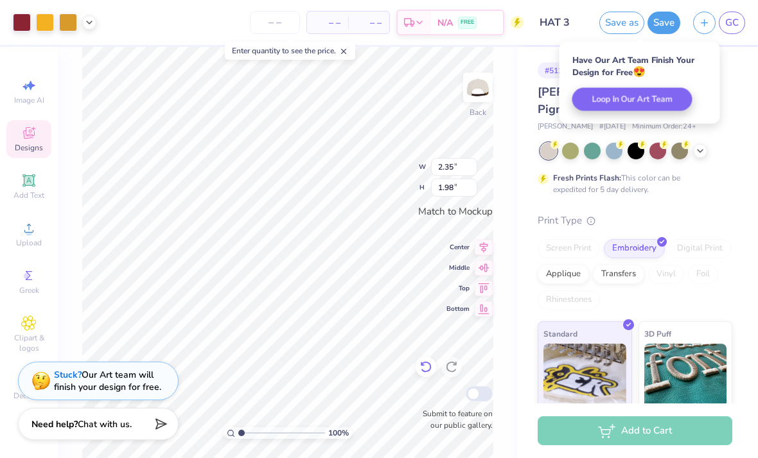
click at [424, 367] on icon at bounding box center [425, 366] width 13 height 13
click at [423, 367] on icon at bounding box center [425, 366] width 13 height 13
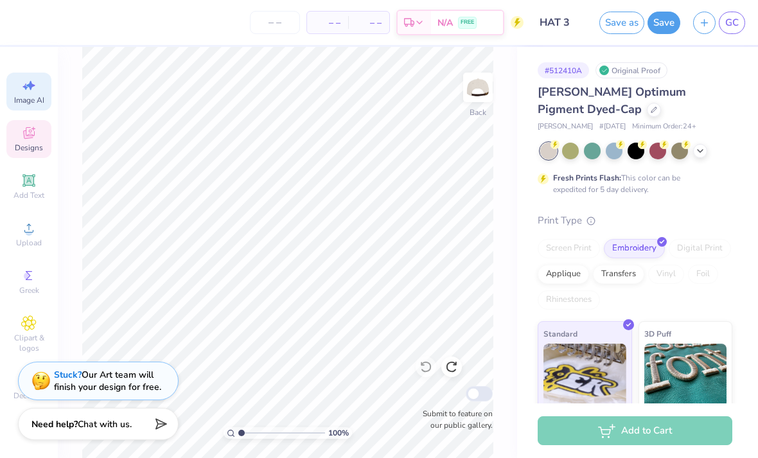
click at [23, 88] on icon at bounding box center [28, 85] width 15 height 15
select select "4"
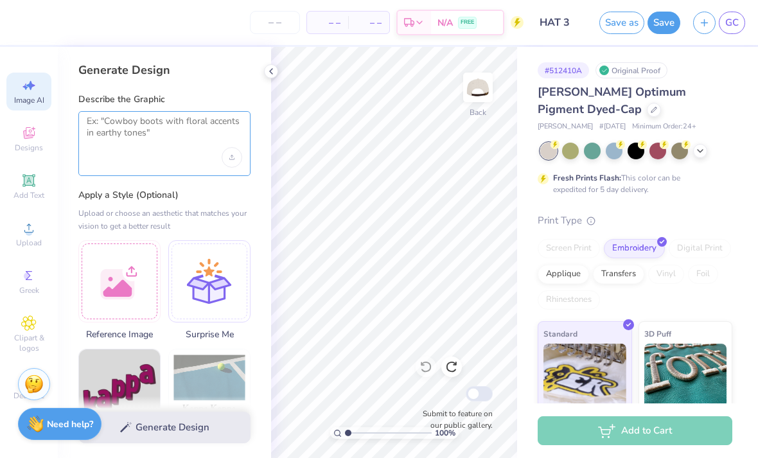
click at [158, 132] on textarea at bounding box center [164, 132] width 155 height 32
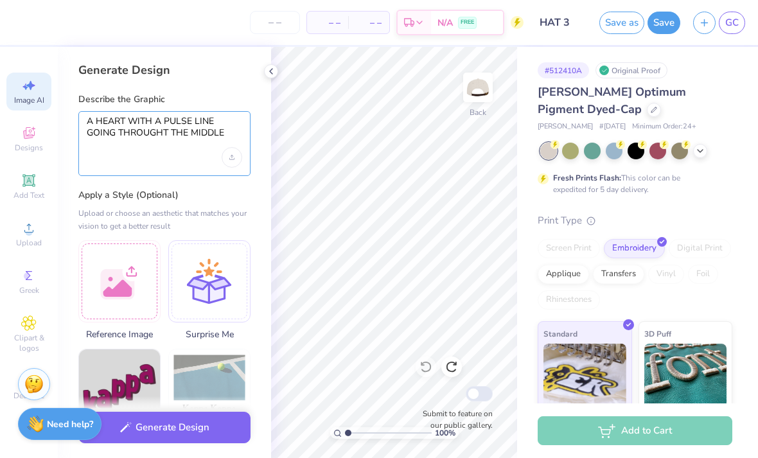
type textarea "A HEART WITH A PULSE LINE GOING THROUGHT THE MIDDLE"
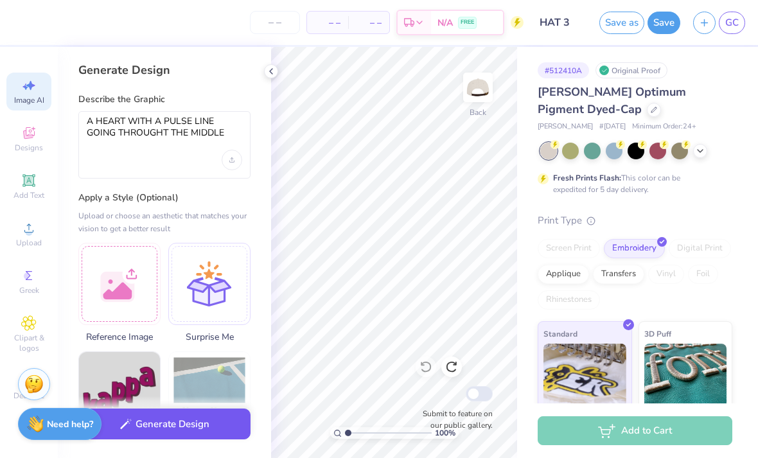
click at [126, 423] on icon "button" at bounding box center [126, 423] width 12 height 11
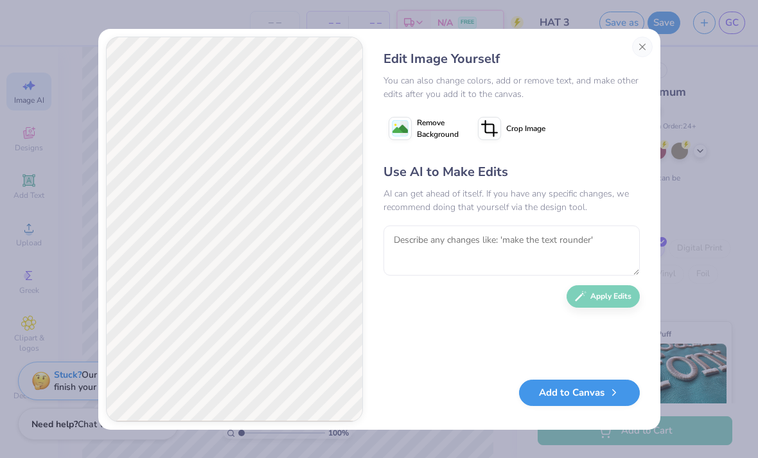
click at [592, 400] on button "Add to Canvas" at bounding box center [579, 392] width 121 height 26
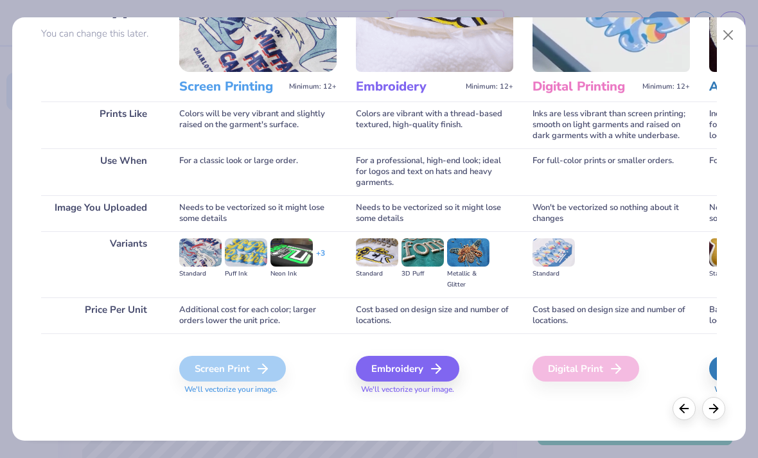
scroll to position [118, 0]
click at [385, 364] on div "Embroidery" at bounding box center [409, 369] width 103 height 26
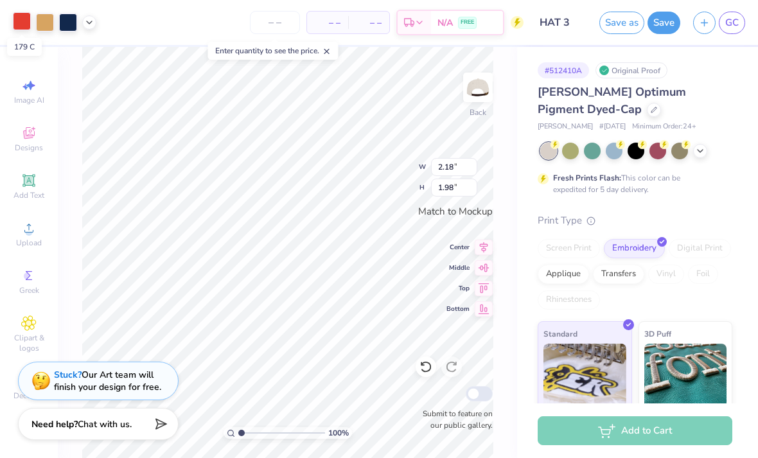
click at [20, 22] on div at bounding box center [22, 21] width 18 height 18
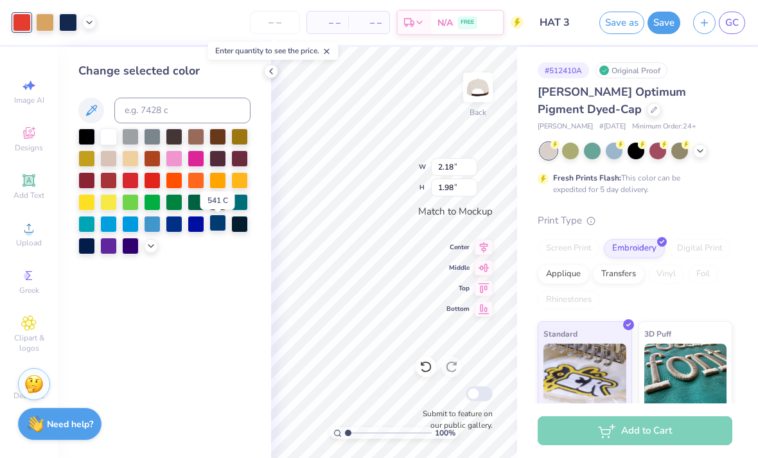
click at [220, 228] on div at bounding box center [217, 222] width 17 height 17
click at [41, 21] on div at bounding box center [45, 21] width 18 height 18
click at [22, 25] on div at bounding box center [22, 21] width 18 height 18
click at [148, 254] on div at bounding box center [164, 191] width 172 height 126
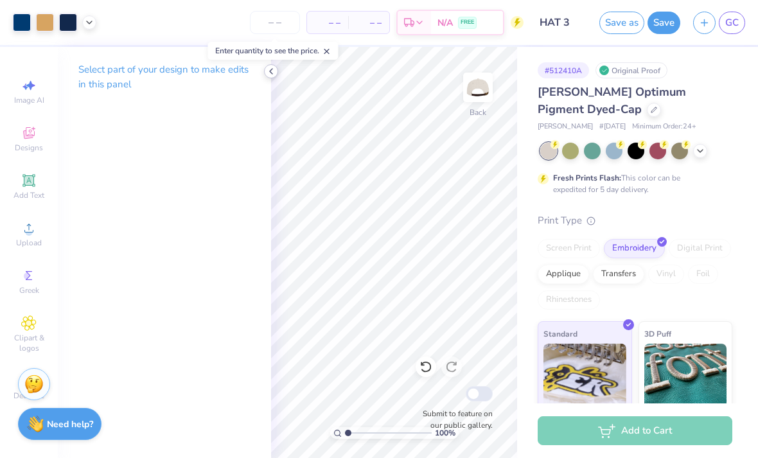
click at [272, 69] on polyline at bounding box center [271, 71] width 3 height 5
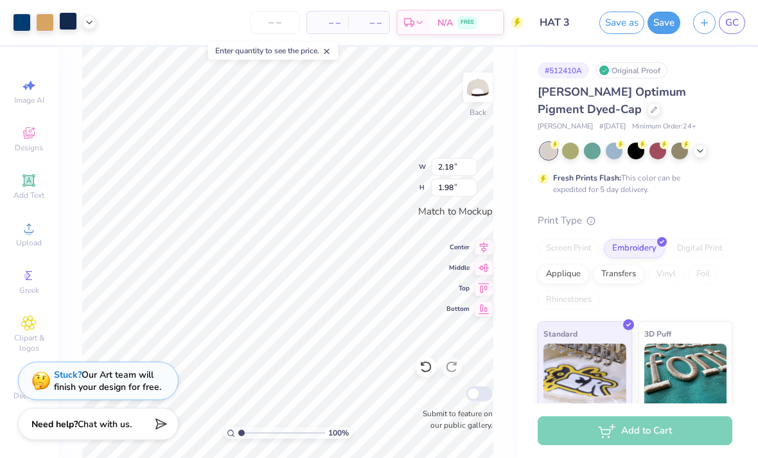
click at [69, 24] on div at bounding box center [68, 21] width 18 height 18
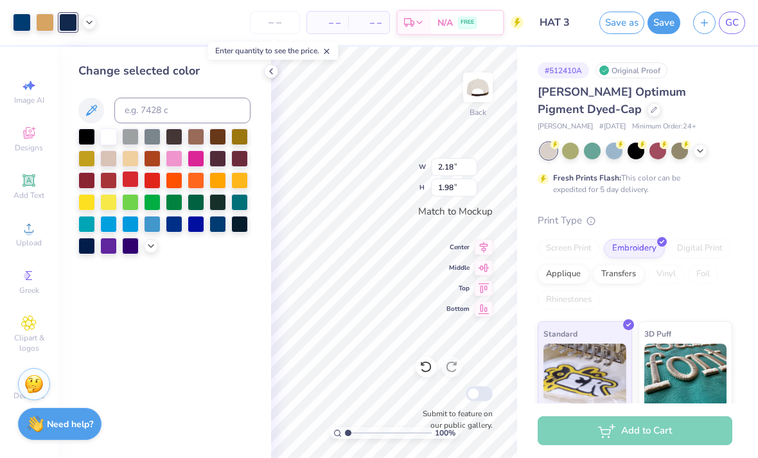
click at [128, 187] on div at bounding box center [130, 179] width 17 height 17
click at [148, 191] on div at bounding box center [164, 191] width 172 height 126
click at [152, 184] on div at bounding box center [152, 179] width 17 height 17
click at [153, 204] on div at bounding box center [152, 201] width 17 height 17
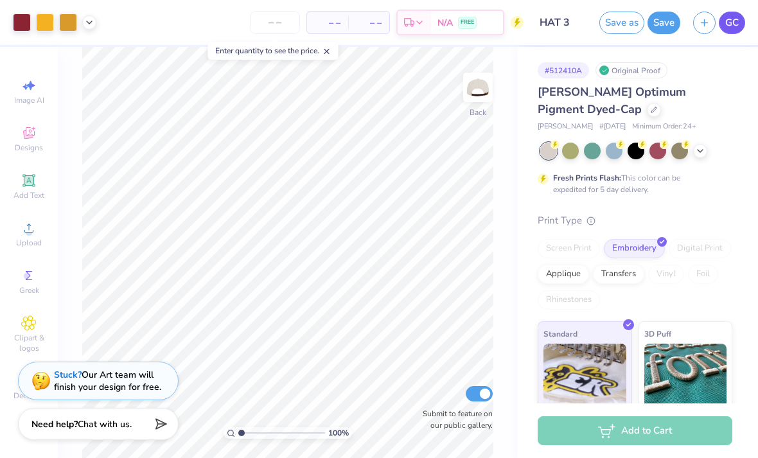
click at [731, 28] on span "GC" at bounding box center [731, 22] width 13 height 15
click at [729, 33] on link "GC" at bounding box center [731, 23] width 26 height 22
click at [731, 28] on span "GC" at bounding box center [731, 22] width 13 height 15
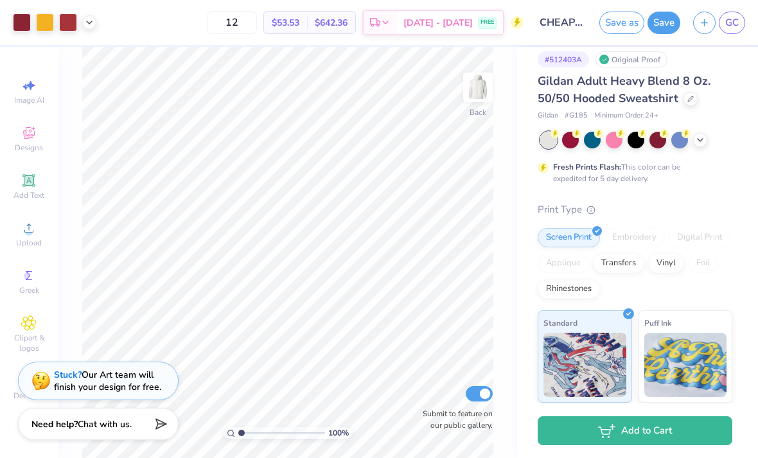
scroll to position [12, 0]
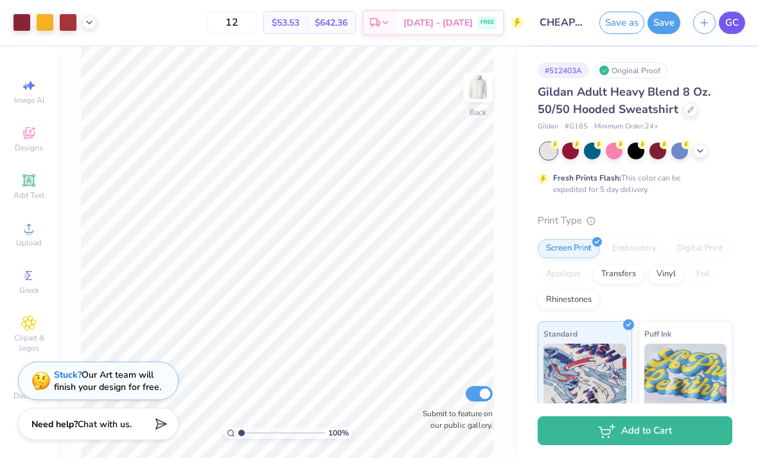
click at [734, 20] on span "GC" at bounding box center [731, 22] width 13 height 15
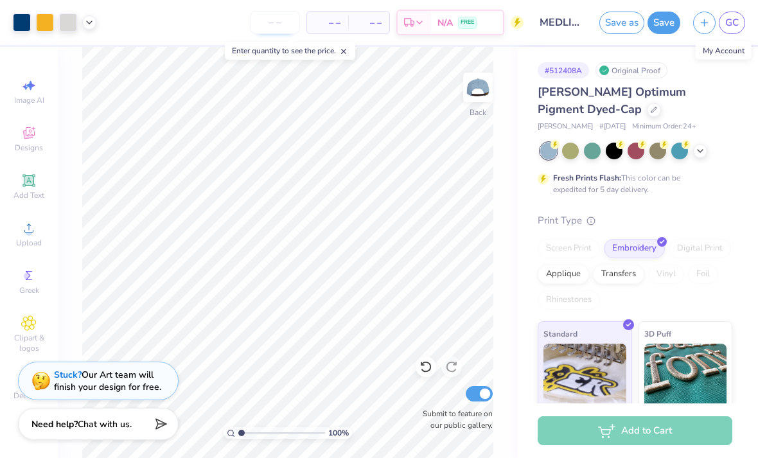
click at [272, 26] on input "number" at bounding box center [275, 22] width 50 height 23
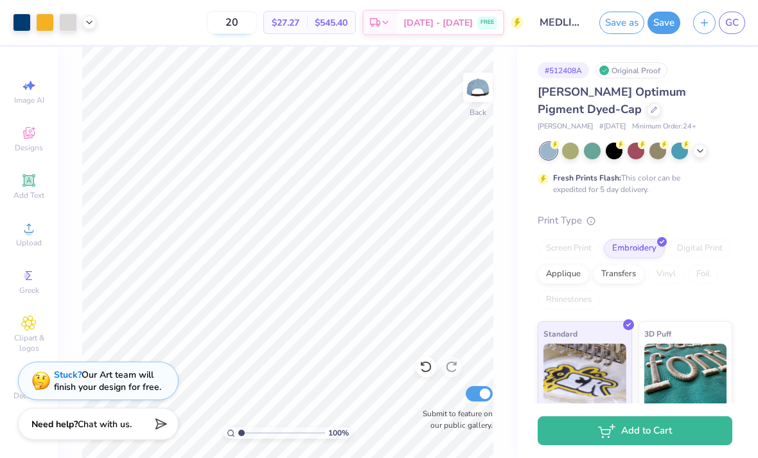
type input "2"
type input "1"
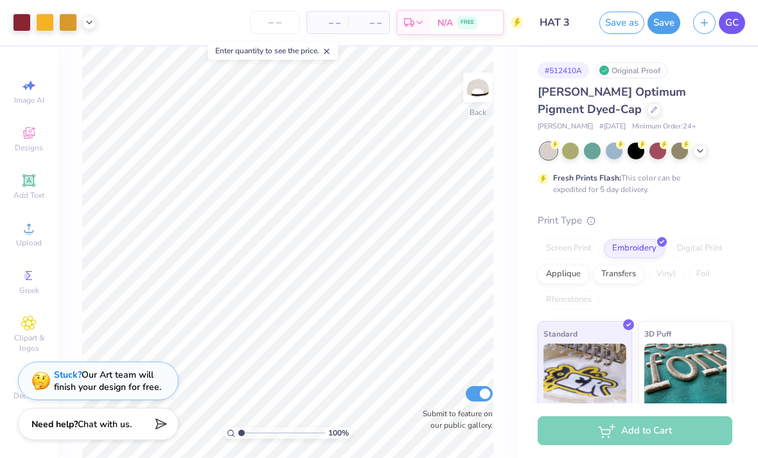
click at [728, 23] on span "GC" at bounding box center [731, 22] width 13 height 15
click at [277, 25] on input "number" at bounding box center [275, 22] width 50 height 23
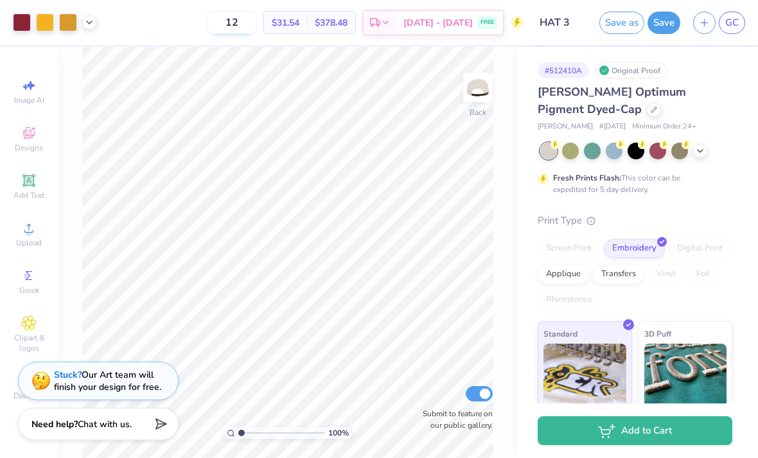
click at [255, 28] on input "12" at bounding box center [232, 22] width 50 height 23
type input "1"
type input "2"
type input "3"
type input "5"
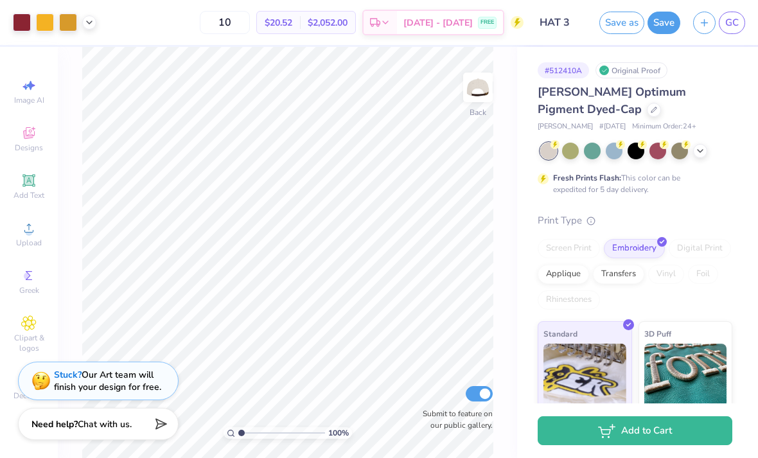
type input "1"
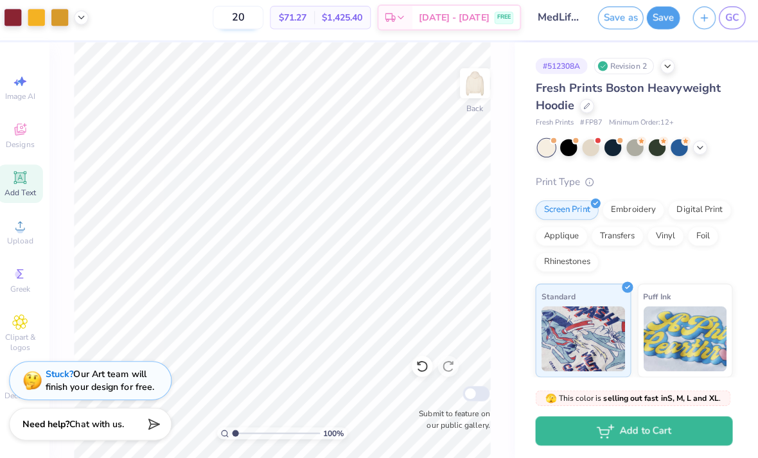
scroll to position [197, 0]
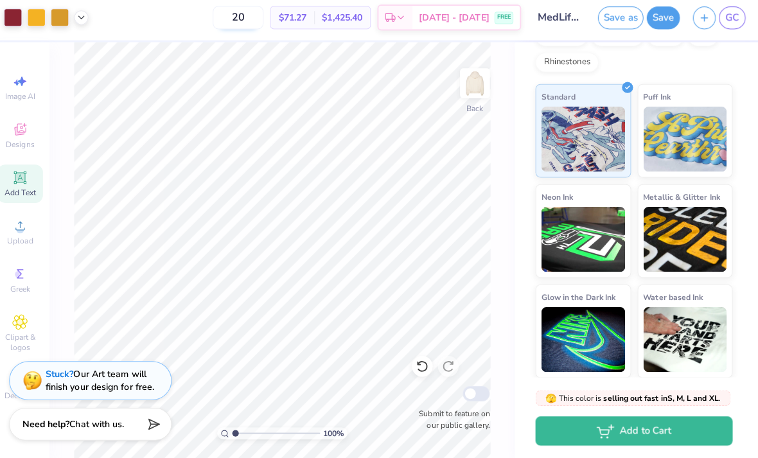
click at [259, 21] on input "20" at bounding box center [244, 22] width 50 height 23
type input "2"
type input "12"
